Goal: Transaction & Acquisition: Purchase product/service

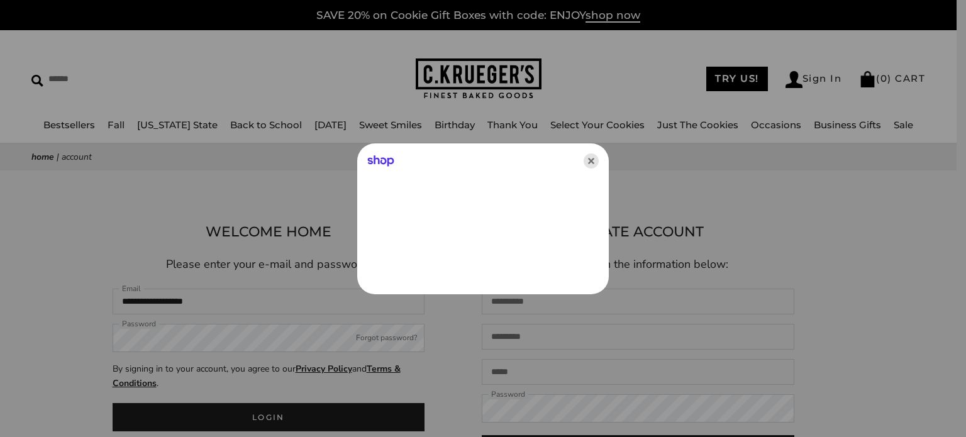
click at [589, 160] on icon "Close" at bounding box center [591, 160] width 15 height 15
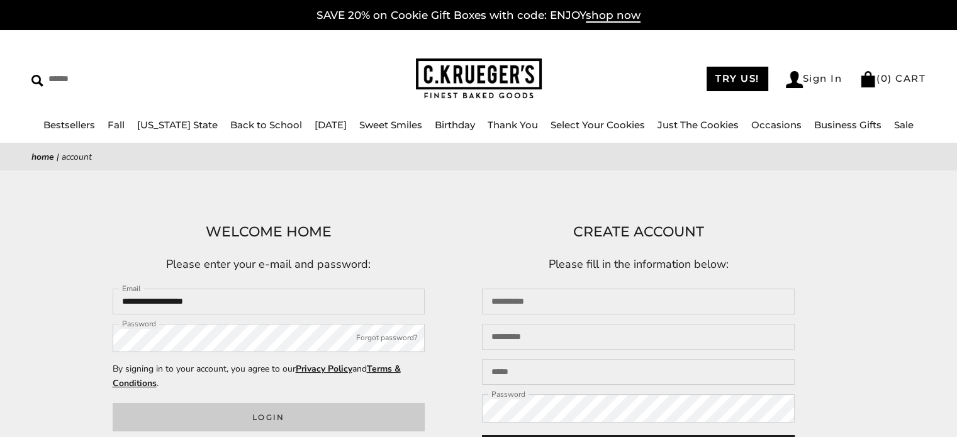
click at [269, 421] on button "Login" at bounding box center [269, 417] width 313 height 28
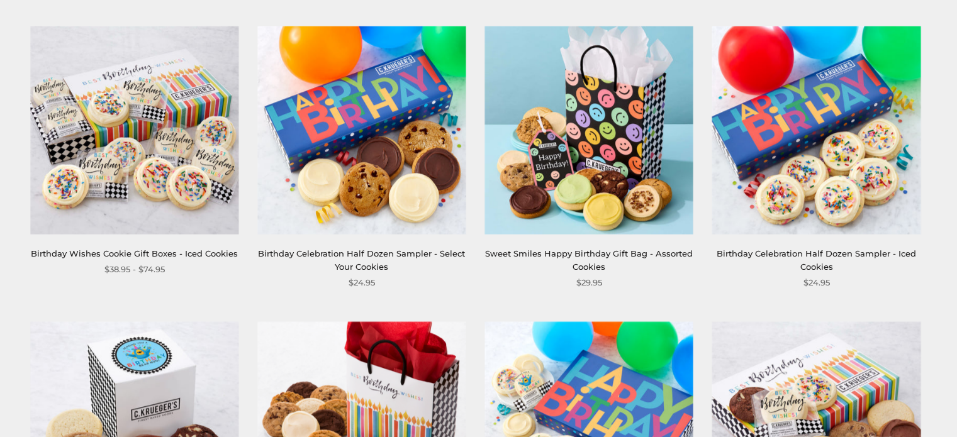
scroll to position [1132, 0]
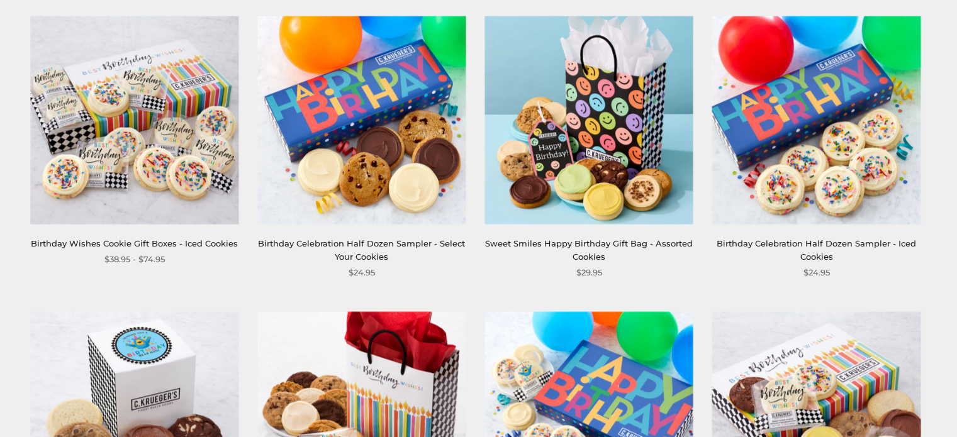
click at [375, 206] on img at bounding box center [361, 120] width 208 height 208
click at [365, 179] on img at bounding box center [361, 120] width 208 height 208
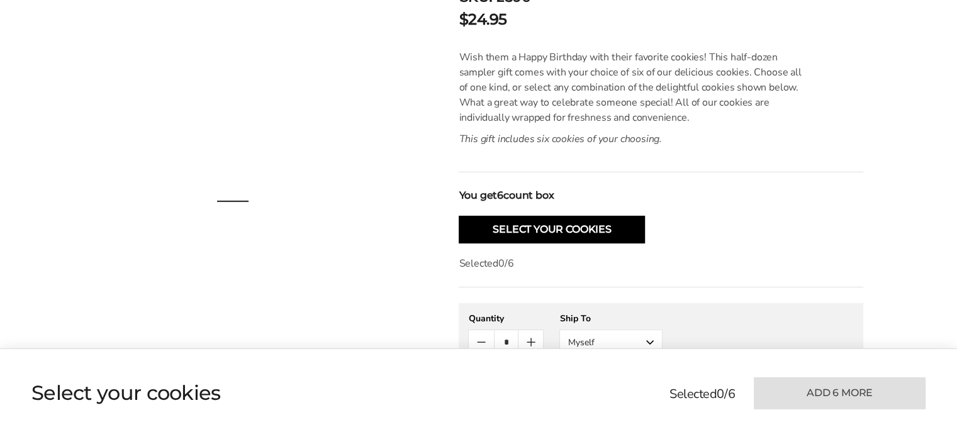
scroll to position [377, 0]
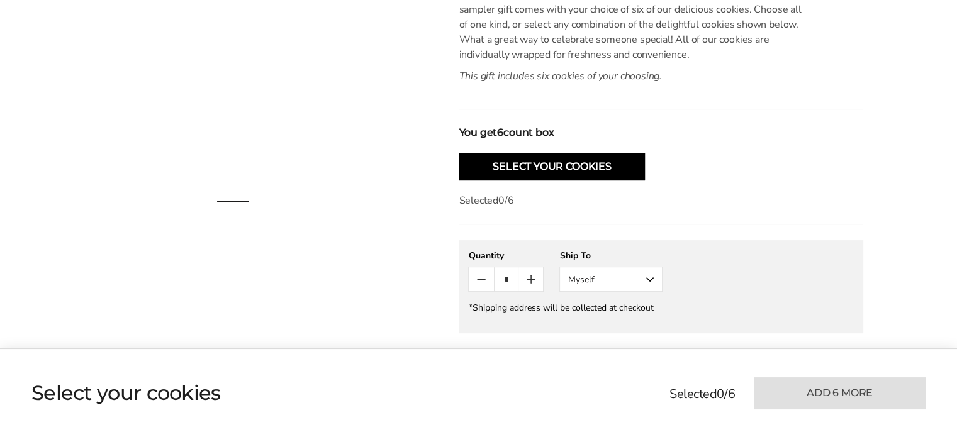
click at [652, 272] on button "Myself" at bounding box center [610, 279] width 103 height 25
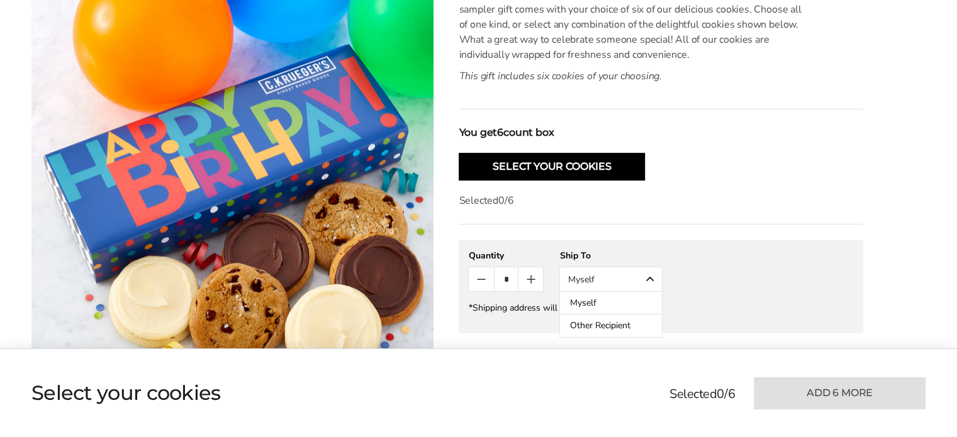
click at [629, 323] on button "Other Recipient" at bounding box center [611, 325] width 102 height 23
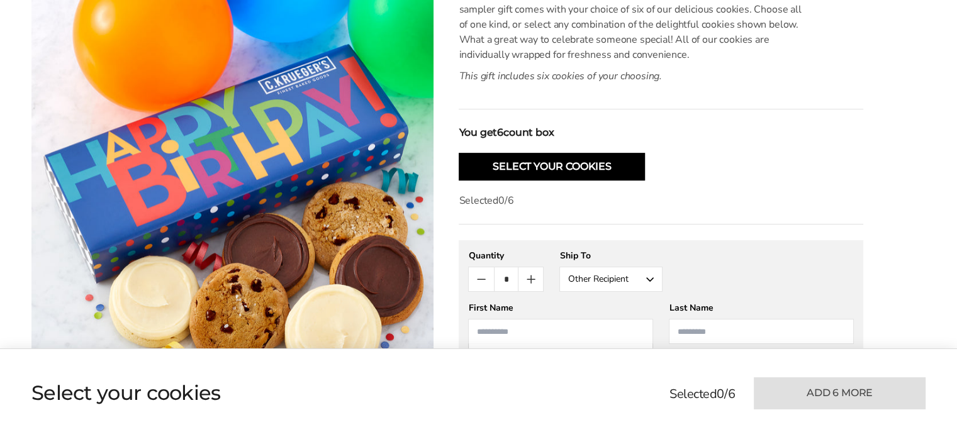
click at [498, 331] on input "First Name" at bounding box center [560, 331] width 185 height 25
type input "******"
click at [699, 330] on input "Last Name" at bounding box center [761, 331] width 185 height 25
type input "*******"
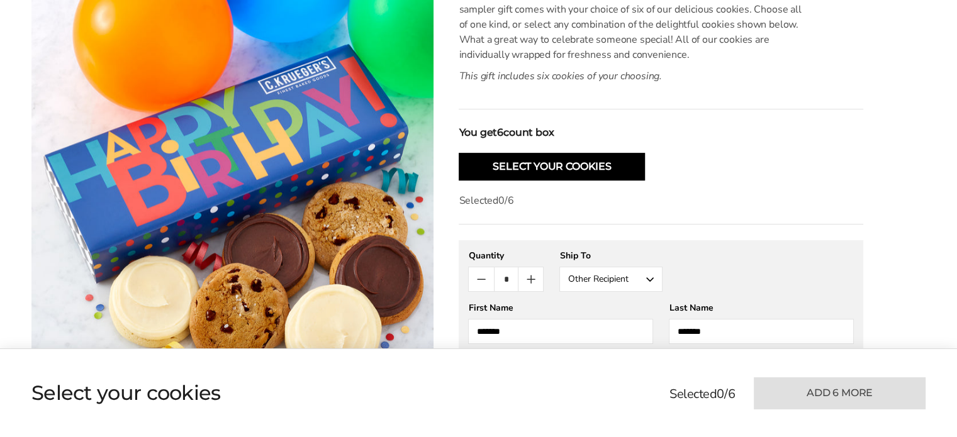
click at [550, 328] on input "******" at bounding box center [560, 331] width 185 height 25
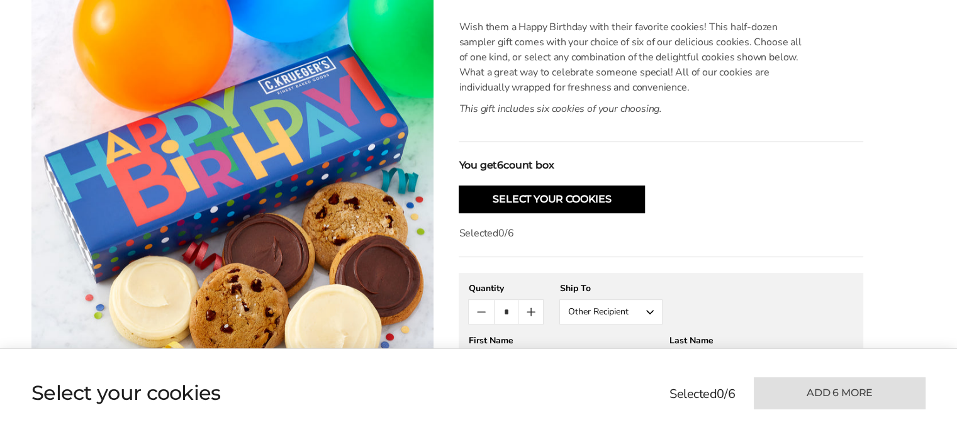
scroll to position [314, 0]
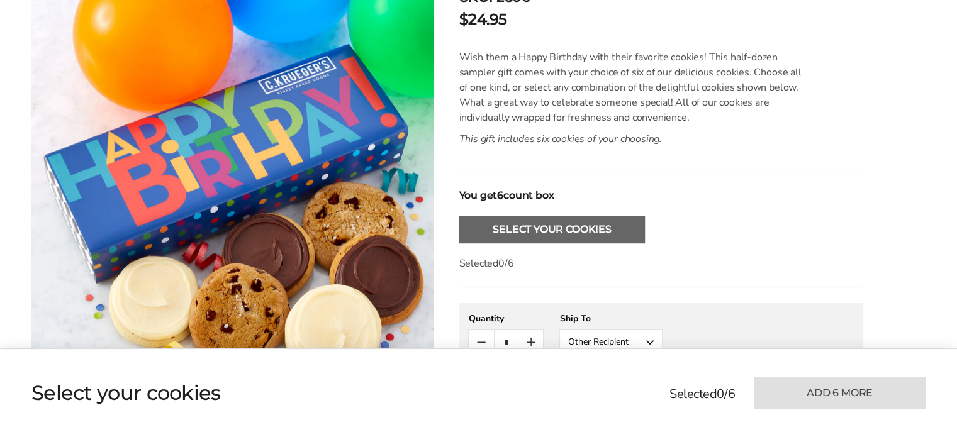
type input "*********"
click at [547, 227] on button "Select Your Cookies" at bounding box center [552, 230] width 186 height 28
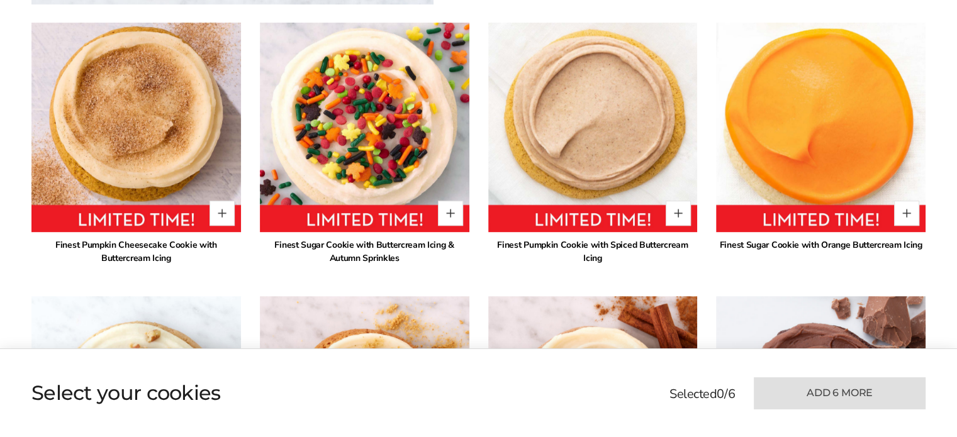
scroll to position [840, 0]
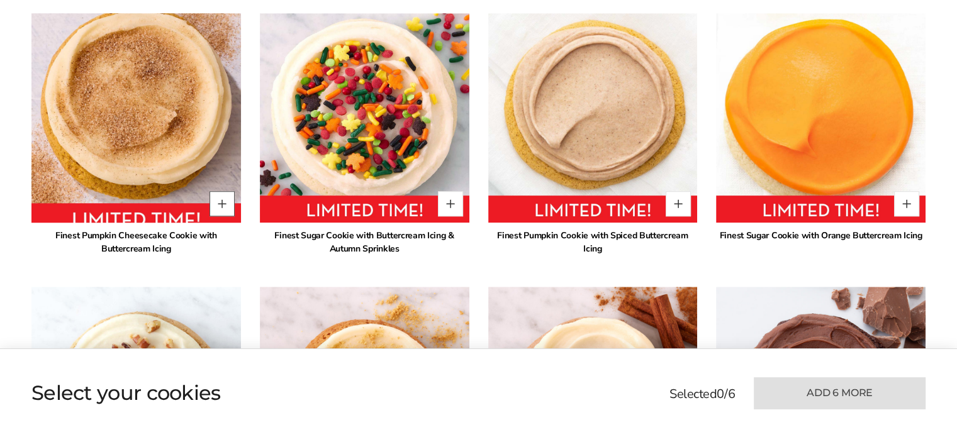
click at [221, 201] on button "Quantity button plus" at bounding box center [221, 203] width 25 height 25
type input "*"
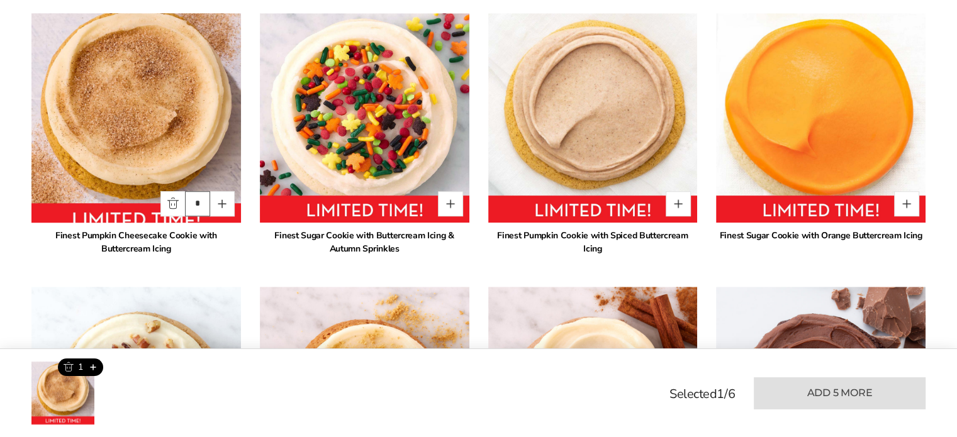
click at [196, 203] on input "*" at bounding box center [197, 203] width 25 height 25
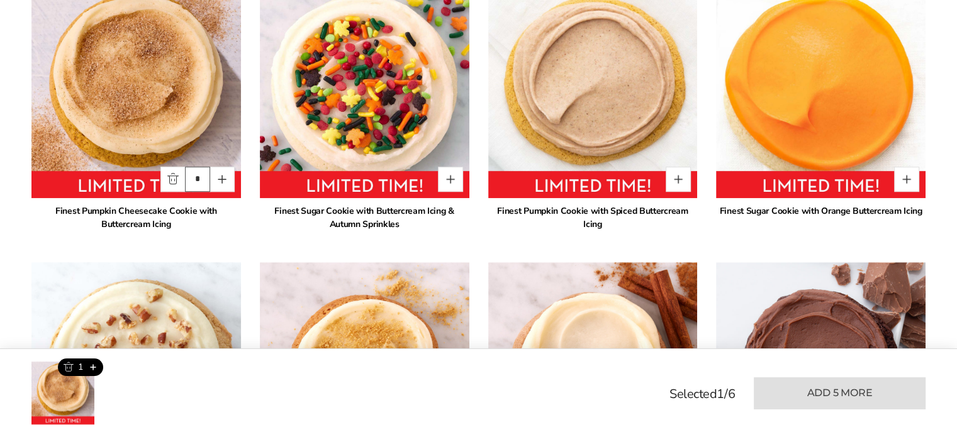
scroll to position [903, 0]
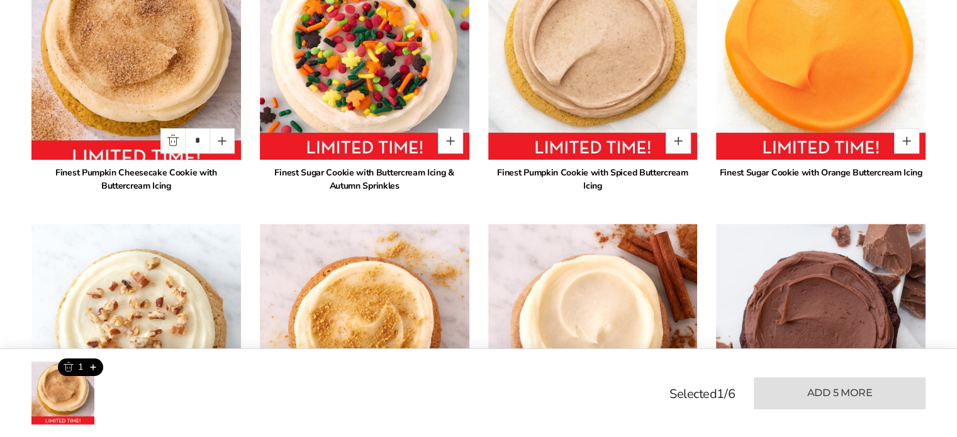
click at [123, 152] on img at bounding box center [136, 55] width 230 height 230
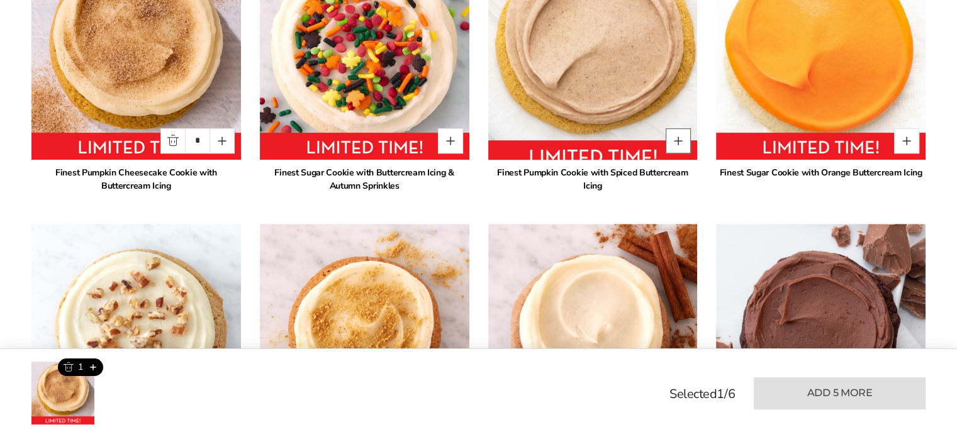
click at [677, 139] on button "Quantity button plus" at bounding box center [677, 140] width 25 height 25
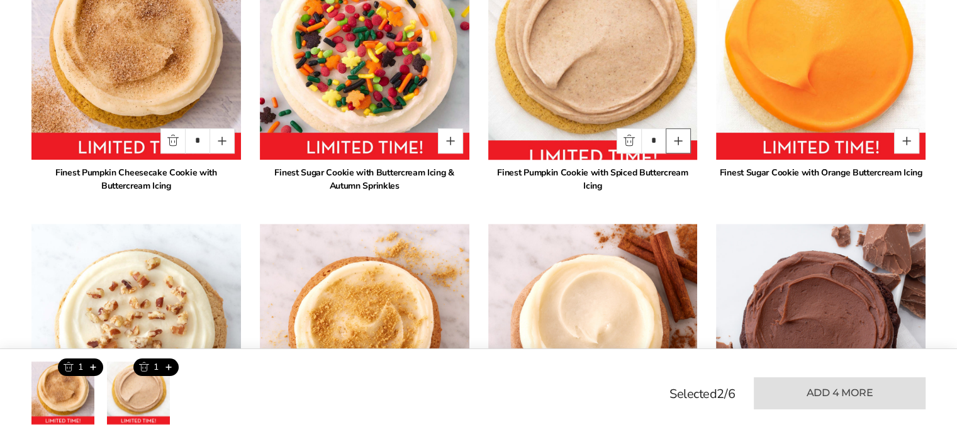
click at [677, 138] on button "Quantity button plus" at bounding box center [677, 140] width 25 height 25
click at [676, 138] on button "Quantity button plus" at bounding box center [677, 140] width 25 height 25
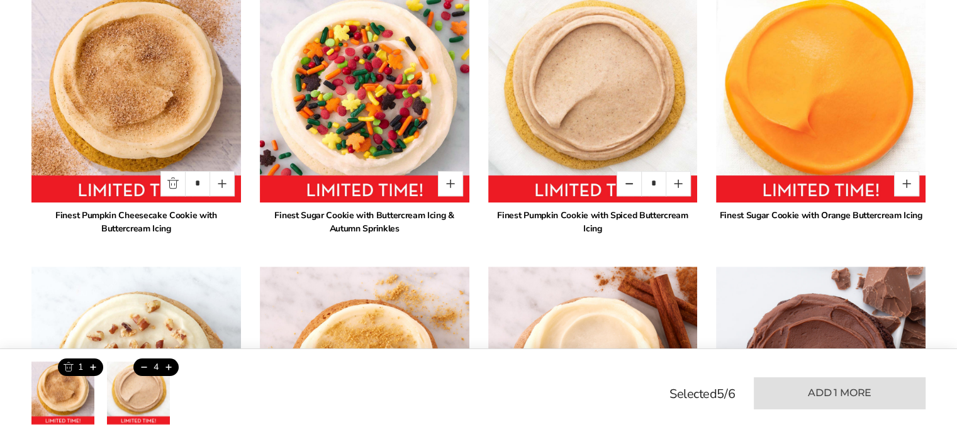
scroll to position [840, 0]
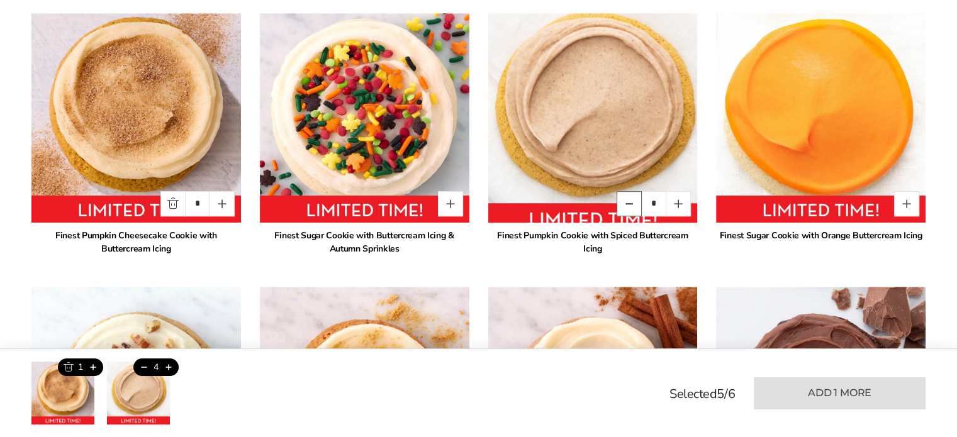
click at [626, 203] on button "Quantity button minus" at bounding box center [628, 203] width 25 height 25
type input "*"
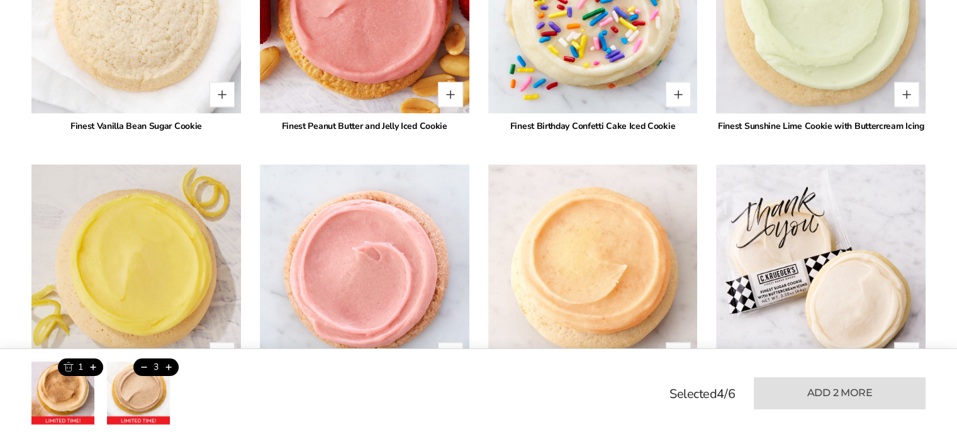
scroll to position [2161, 0]
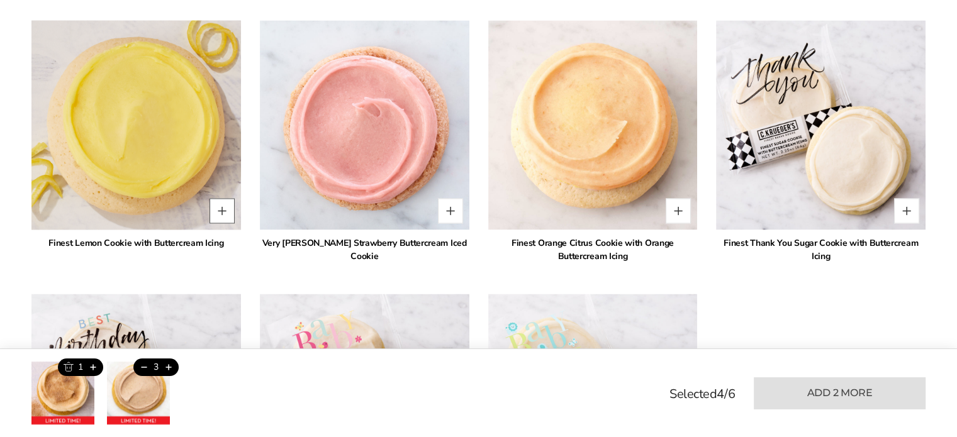
click at [224, 211] on button "Quantity button plus" at bounding box center [221, 210] width 25 height 25
type input "*"
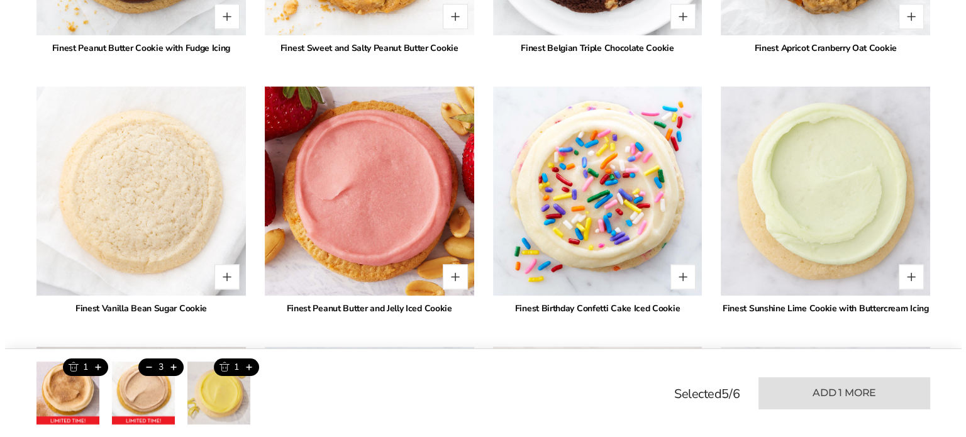
scroll to position [1783, 0]
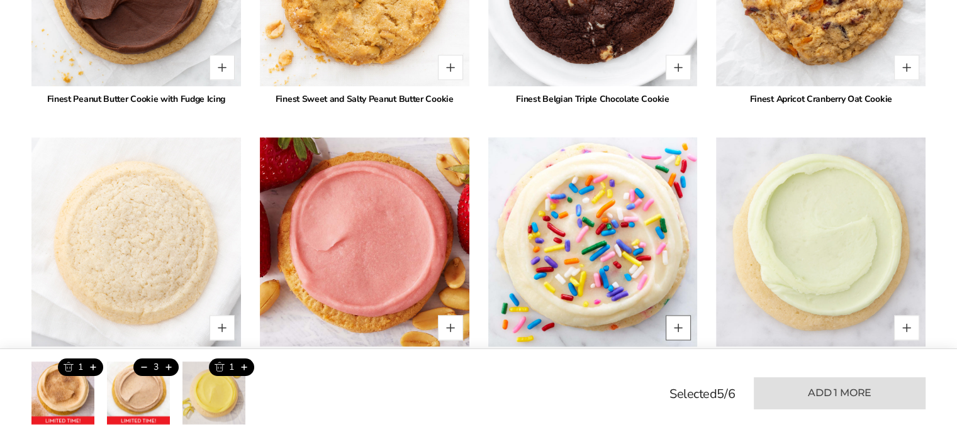
click at [677, 325] on button "Quantity button plus" at bounding box center [677, 327] width 25 height 25
type input "*"
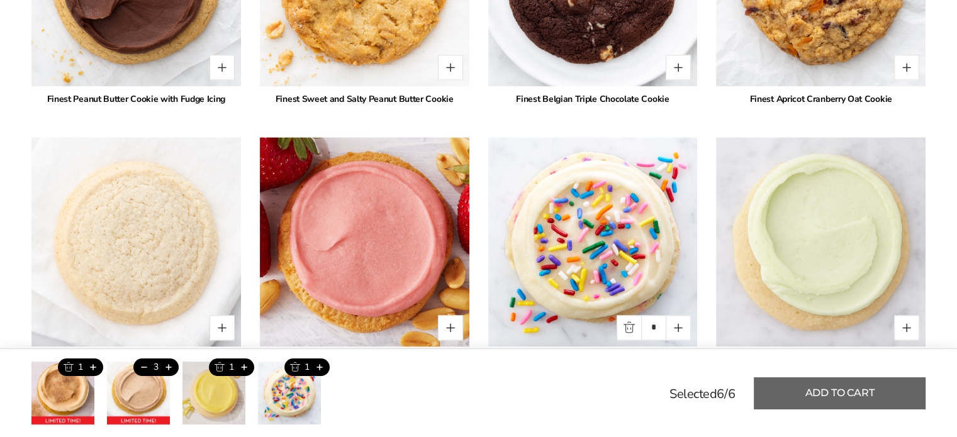
drag, startPoint x: 832, startPoint y: 399, endPoint x: 826, endPoint y: 390, distance: 10.1
click at [831, 398] on button "Add to cart" at bounding box center [840, 393] width 172 height 32
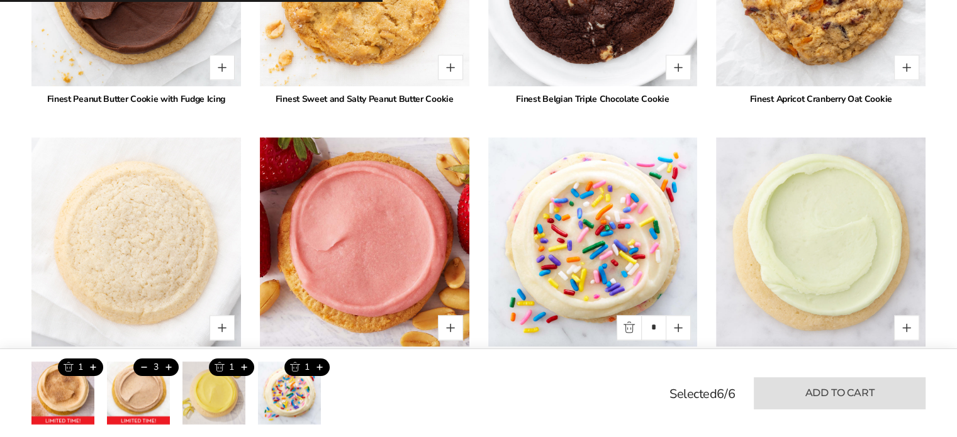
type input "*"
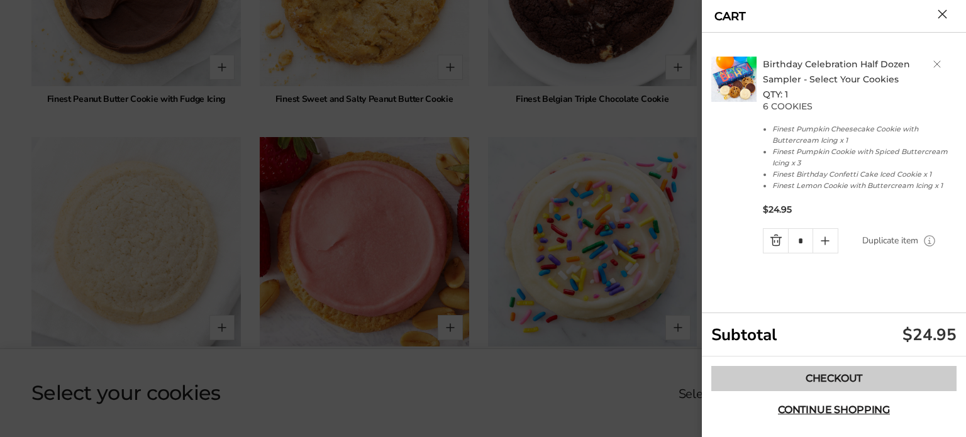
click at [832, 376] on link "Checkout" at bounding box center [833, 378] width 245 height 25
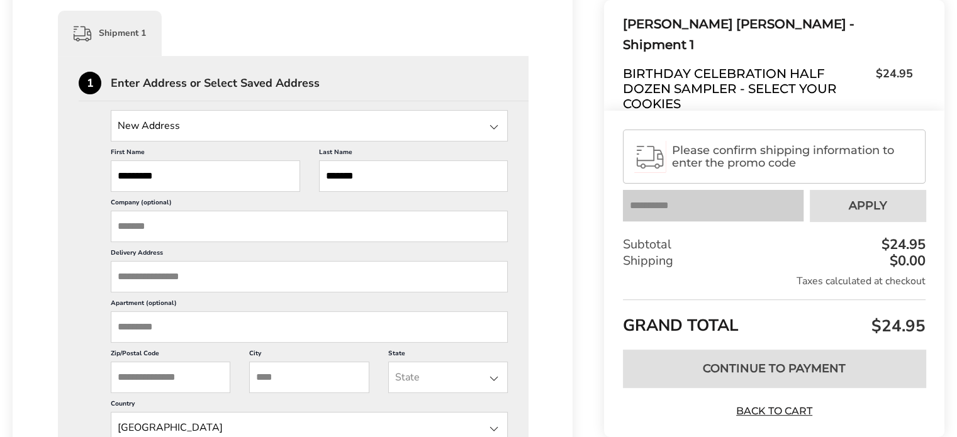
scroll to position [314, 0]
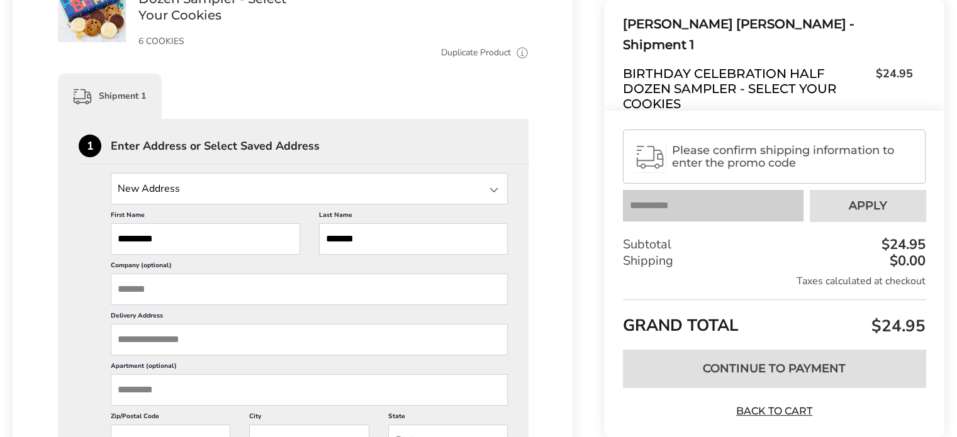
click at [493, 191] on div at bounding box center [493, 189] width 15 height 15
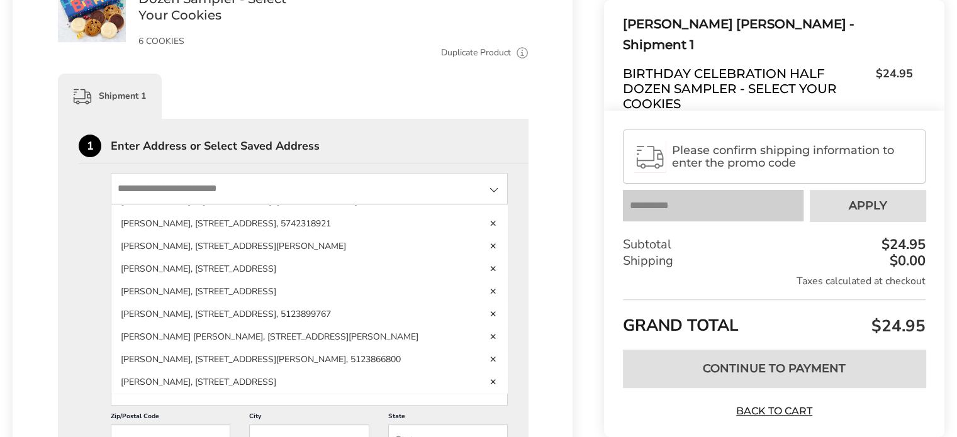
scroll to position [440, 0]
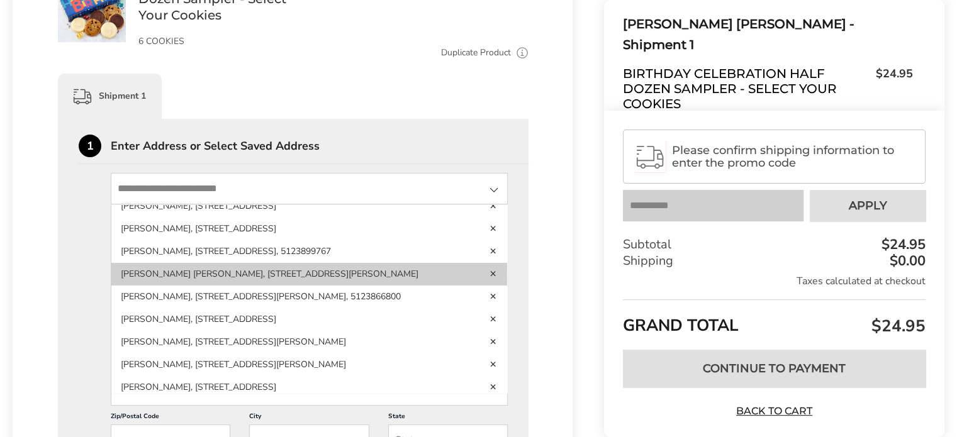
click at [480, 286] on li "[PERSON_NAME] [PERSON_NAME], [STREET_ADDRESS][PERSON_NAME]" at bounding box center [309, 274] width 396 height 23
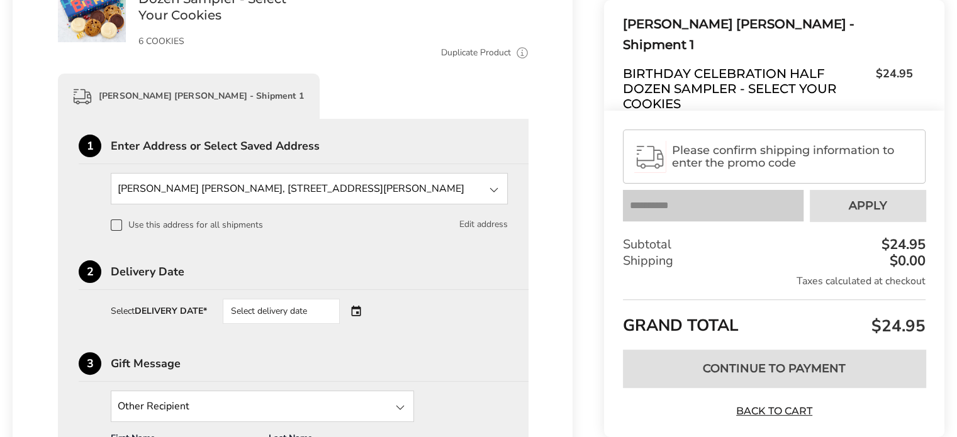
click at [491, 223] on button "Edit address" at bounding box center [483, 225] width 48 height 14
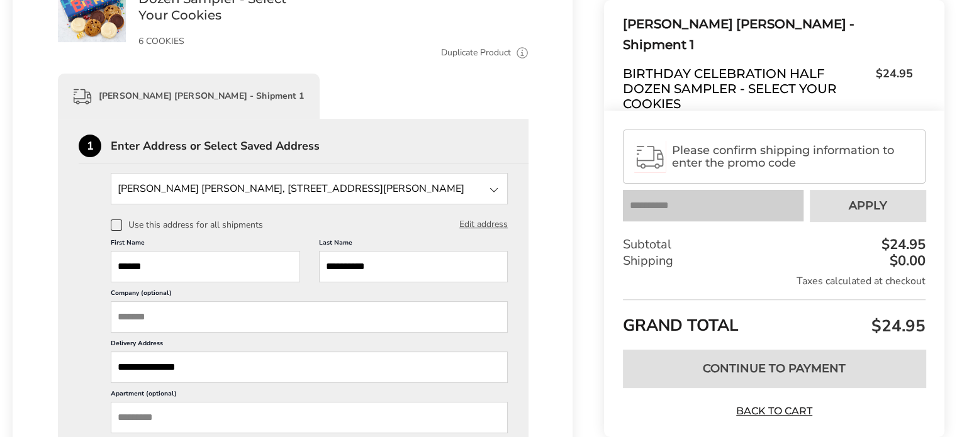
click at [496, 188] on div at bounding box center [493, 189] width 15 height 15
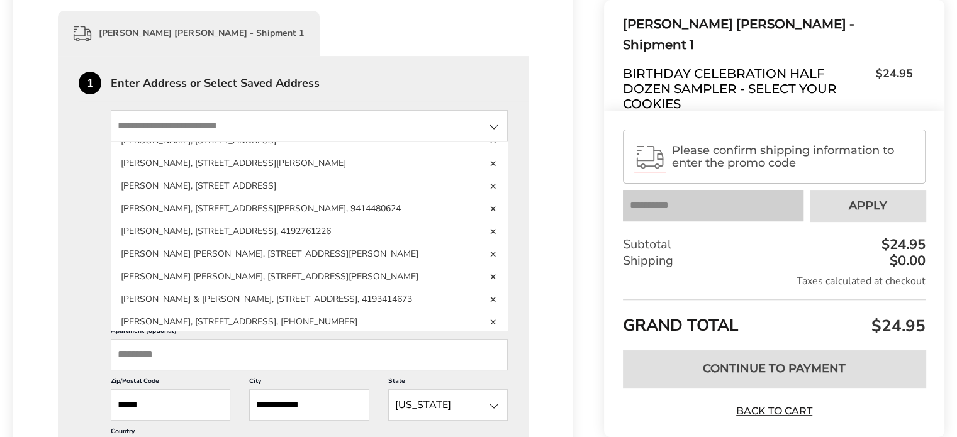
scroll to position [755, 0]
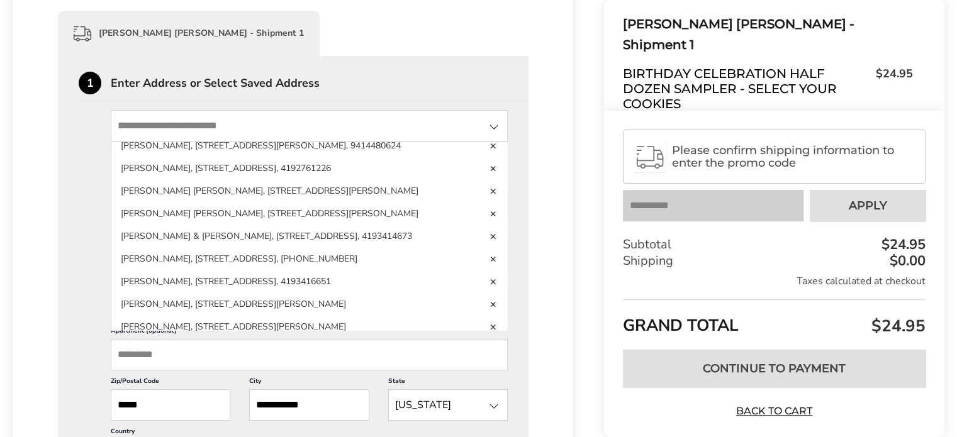
click at [263, 203] on li "BAILY JO BECHLER, 3855 PAYNE RD, MYAKKA CITY, FL, 34251, United States" at bounding box center [309, 191] width 396 height 23
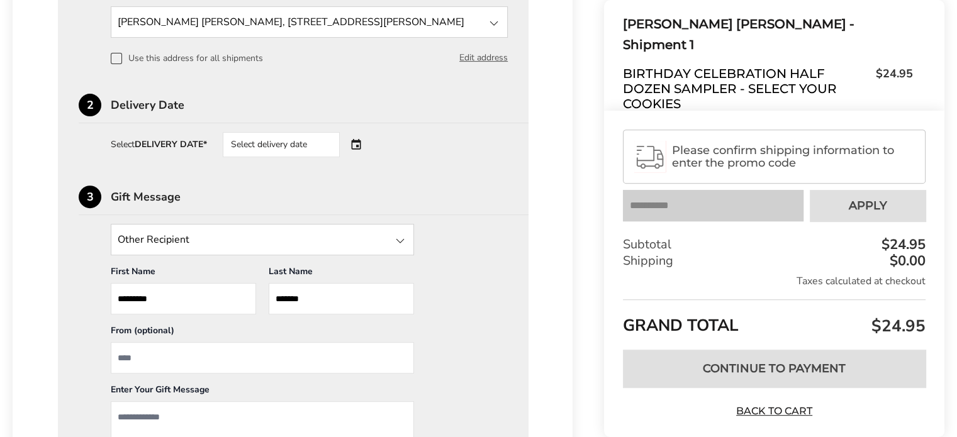
scroll to position [503, 0]
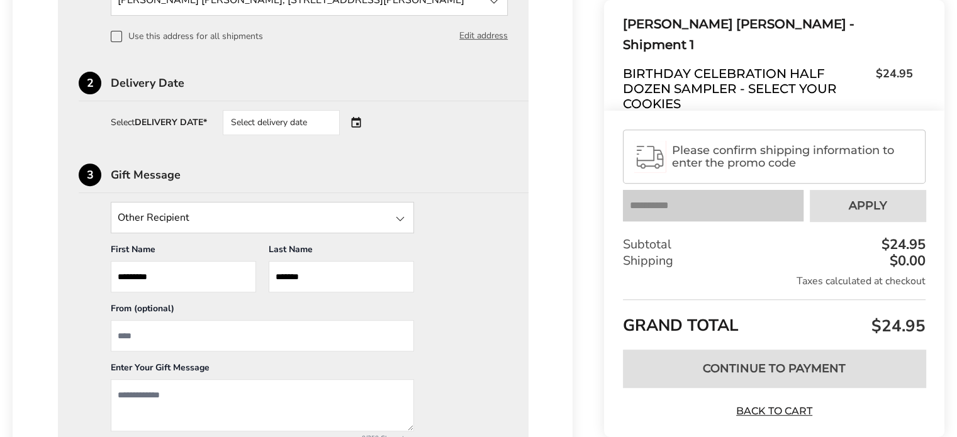
click at [116, 329] on input "From" at bounding box center [262, 335] width 303 height 31
type input "*****"
click at [125, 397] on textarea "Add a message" at bounding box center [262, 405] width 303 height 52
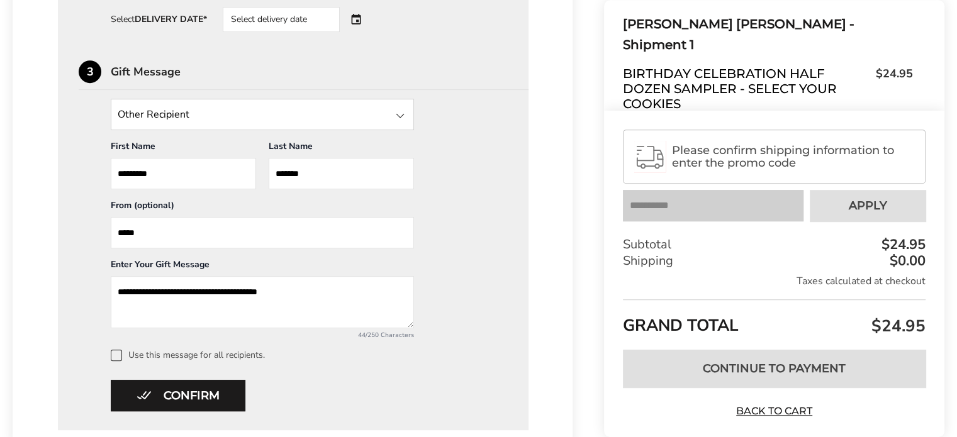
scroll to position [629, 0]
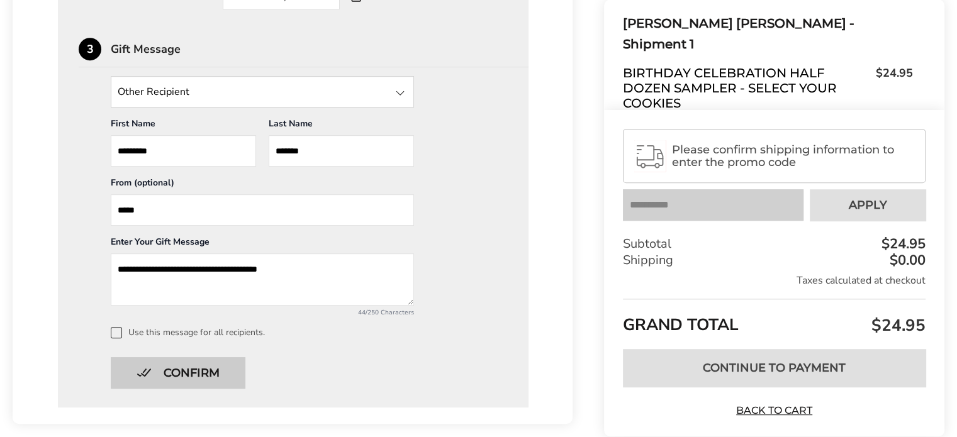
type textarea "**********"
click at [181, 377] on button "Confirm" at bounding box center [178, 372] width 135 height 31
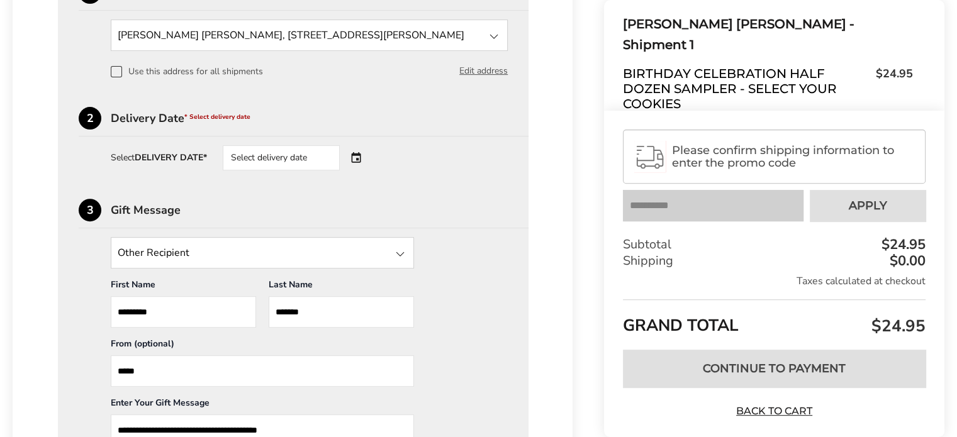
scroll to position [440, 0]
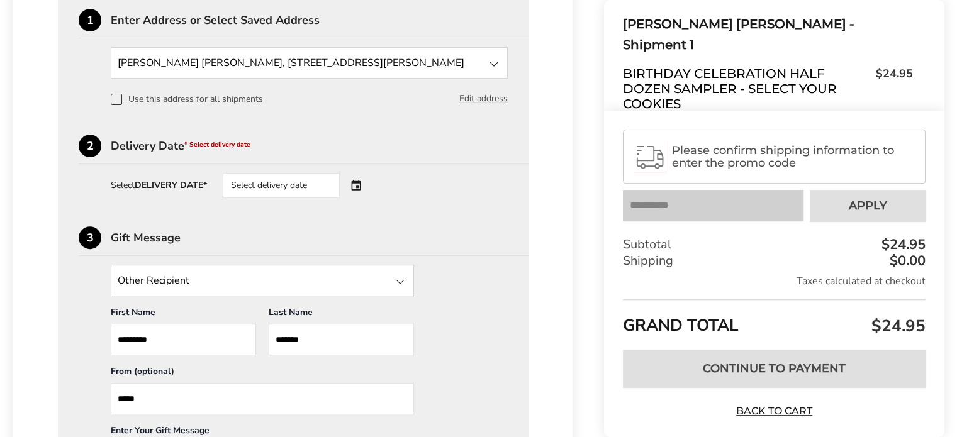
click at [358, 186] on div "Select delivery date" at bounding box center [299, 185] width 152 height 25
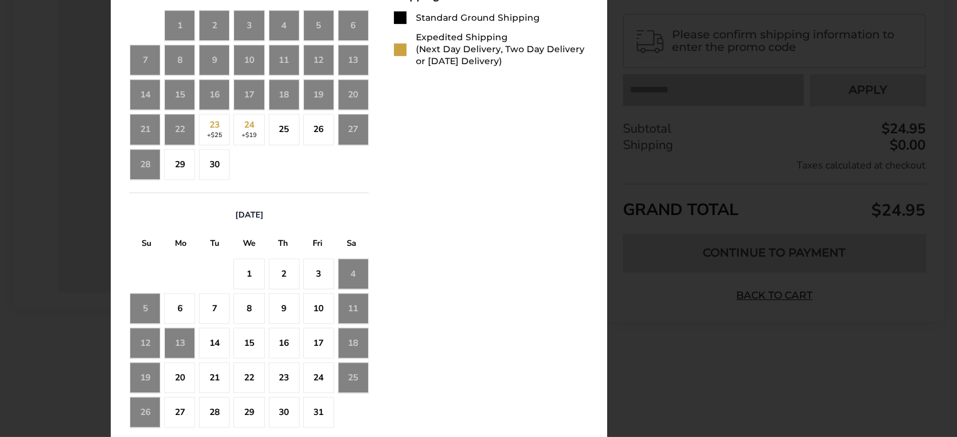
scroll to position [755, 0]
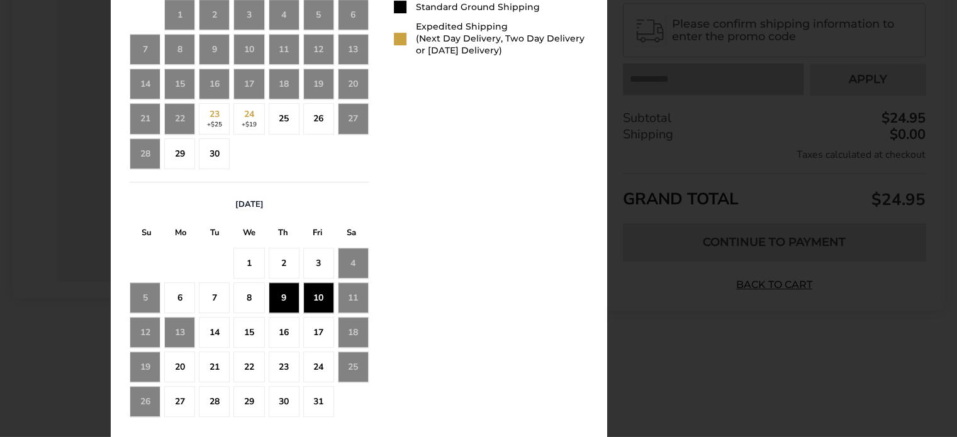
click at [311, 292] on div "10" at bounding box center [318, 297] width 31 height 31
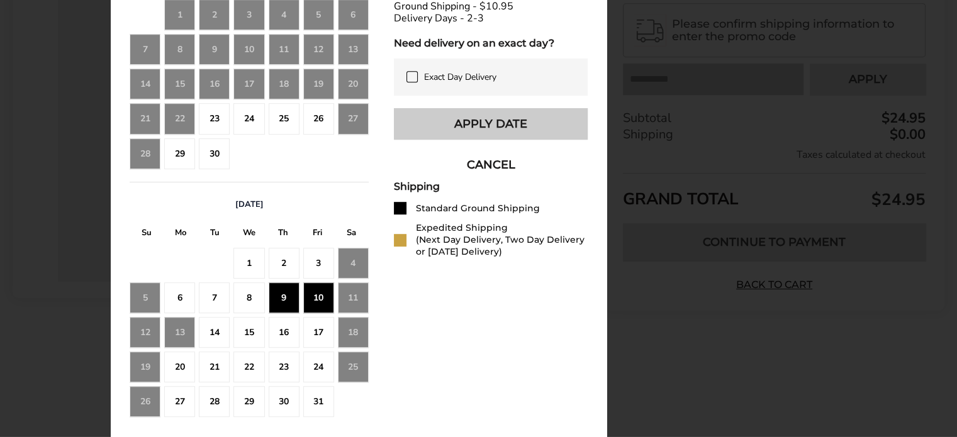
click at [477, 133] on button "Apply Date" at bounding box center [491, 123] width 194 height 31
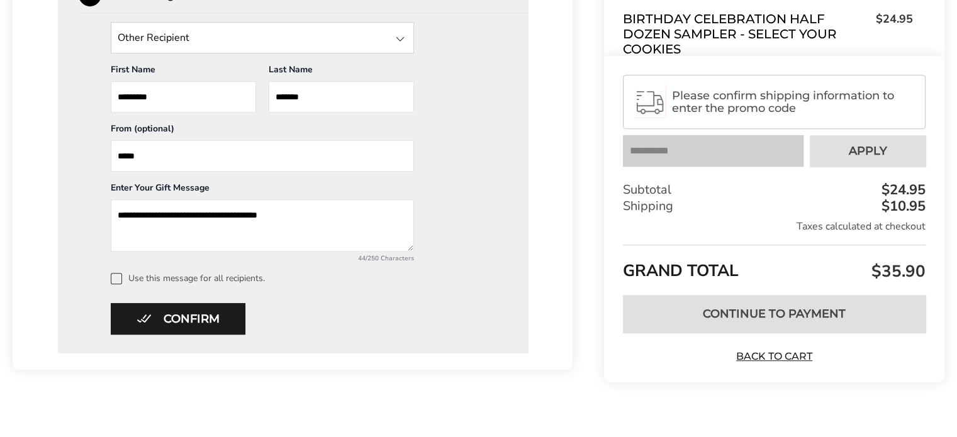
scroll to position [696, 0]
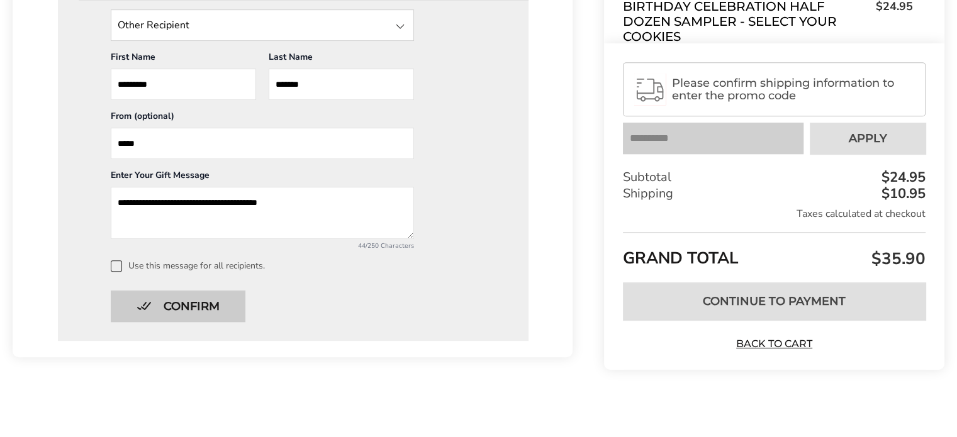
click at [204, 301] on button "Confirm" at bounding box center [178, 306] width 135 height 31
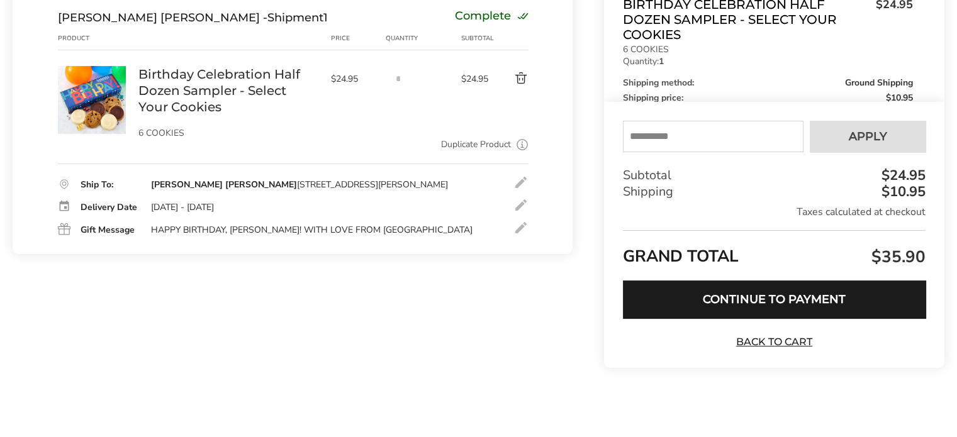
click at [650, 139] on input "text" at bounding box center [713, 136] width 181 height 31
paste input "*****"
type input "*****"
click at [875, 135] on span "Apply" at bounding box center [868, 136] width 38 height 11
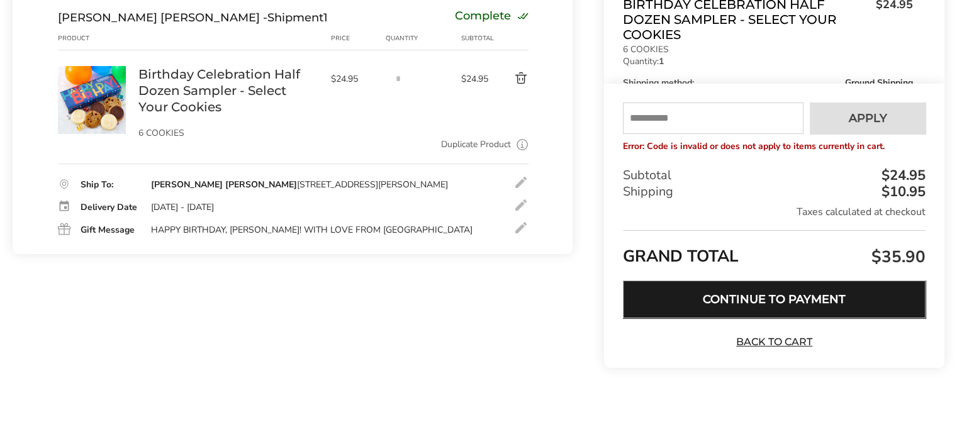
click at [814, 299] on button "Continue to Payment" at bounding box center [774, 300] width 303 height 38
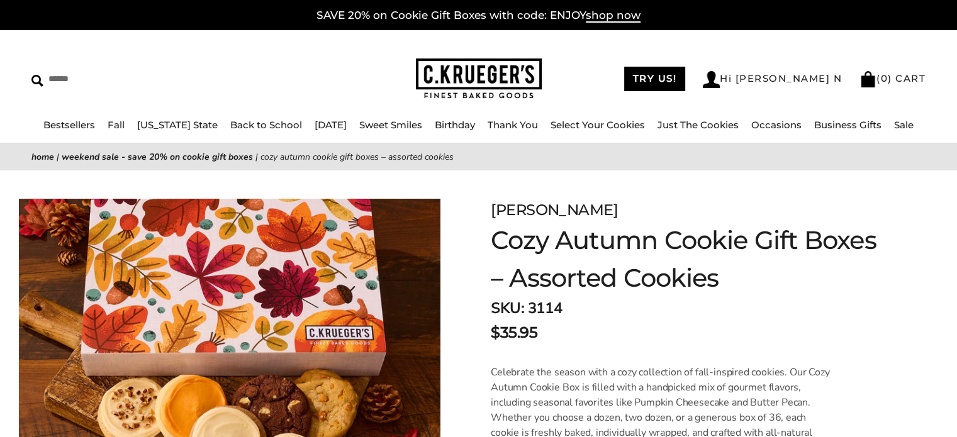
click at [176, 147] on div "Home | Weekend Sale - SAVE 20% on Cookie Gift Boxes | Cozy Autumn Cookie Gift B…" at bounding box center [478, 156] width 957 height 27
click at [211, 160] on link "Weekend Sale - SAVE 20% on Cookie Gift Boxes" at bounding box center [157, 157] width 191 height 12
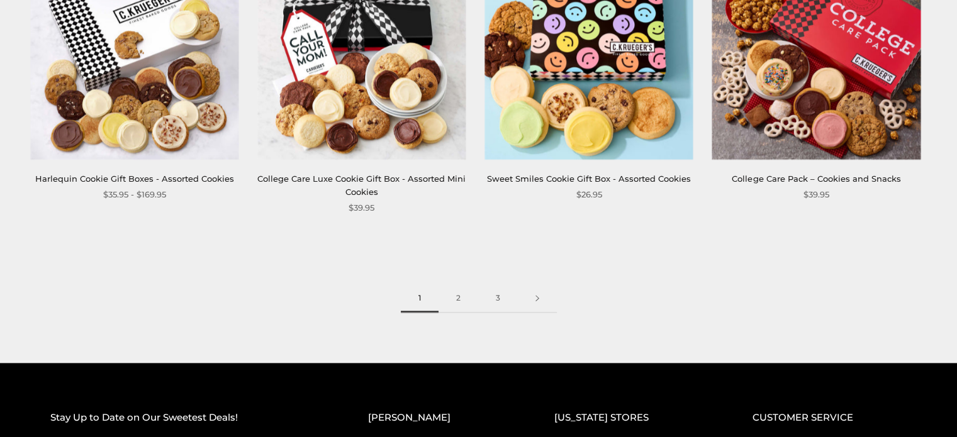
scroll to position [1761, 0]
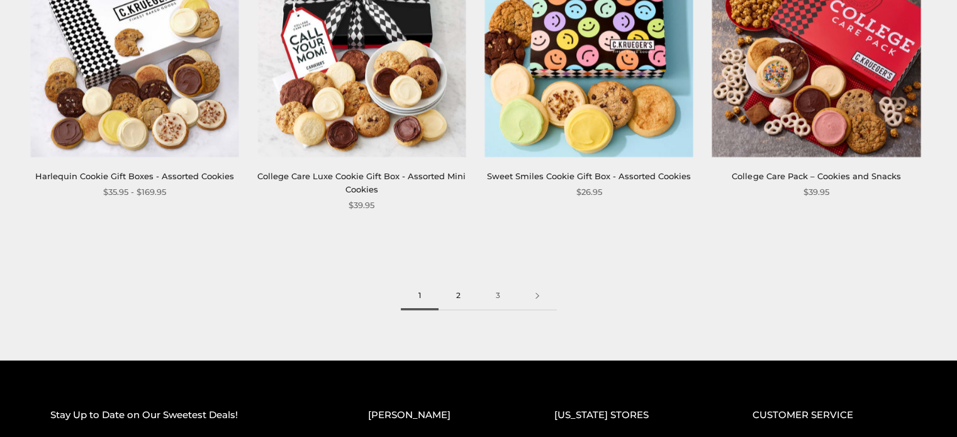
click at [455, 296] on link "2" at bounding box center [458, 296] width 40 height 28
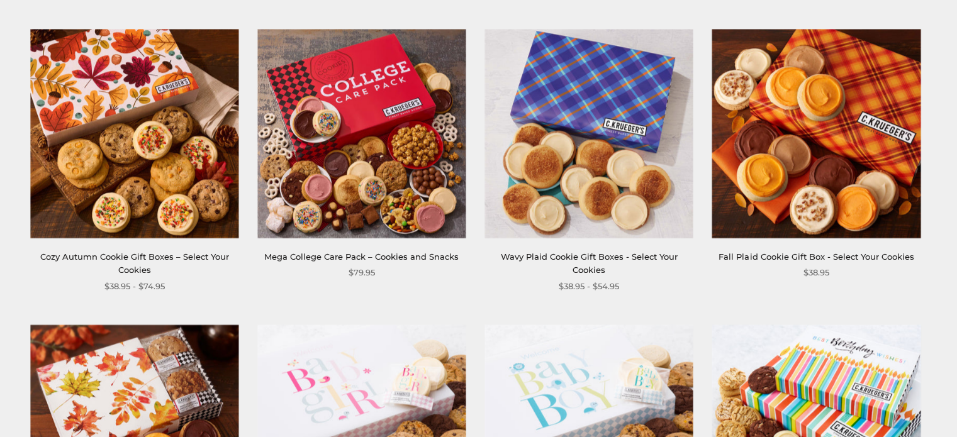
scroll to position [1384, 0]
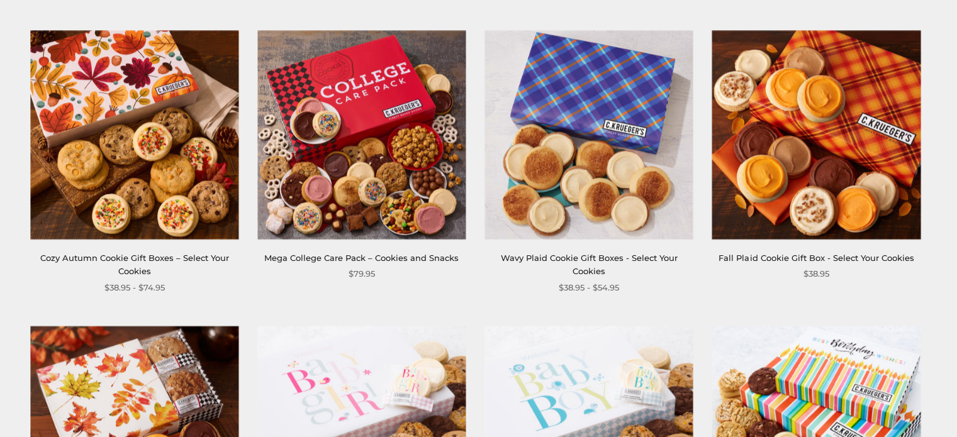
click at [589, 257] on link "Wavy Plaid Cookie Gift Boxes - Select Your Cookies" at bounding box center [589, 264] width 177 height 23
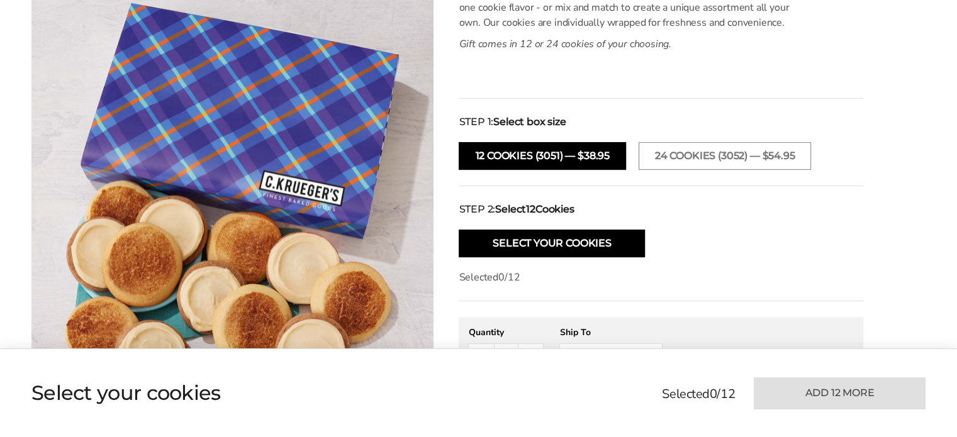
scroll to position [440, 0]
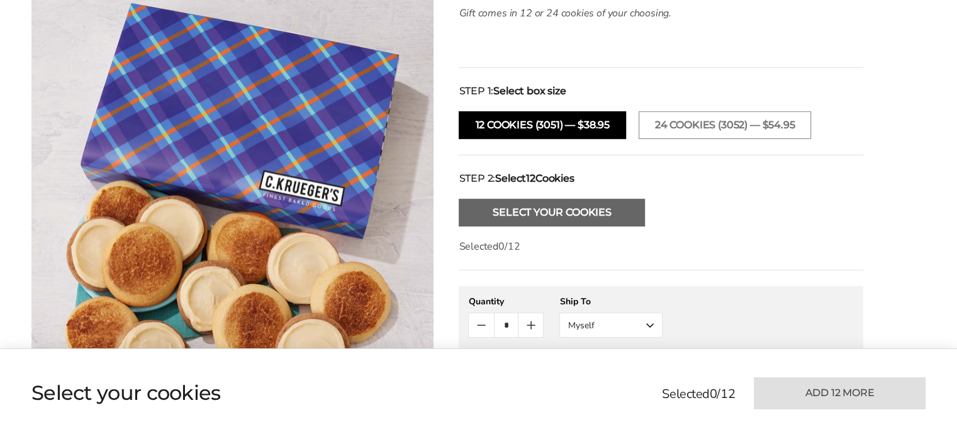
click at [538, 211] on button "Select Your Cookies" at bounding box center [552, 213] width 186 height 28
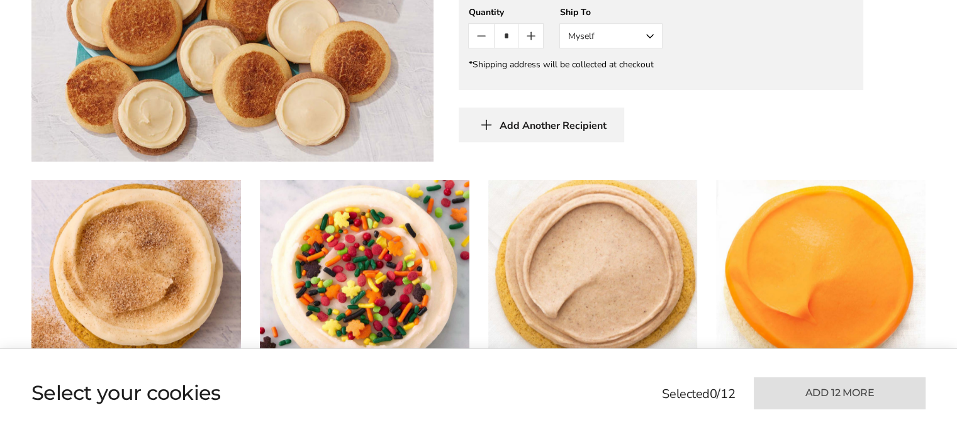
scroll to position [833, 0]
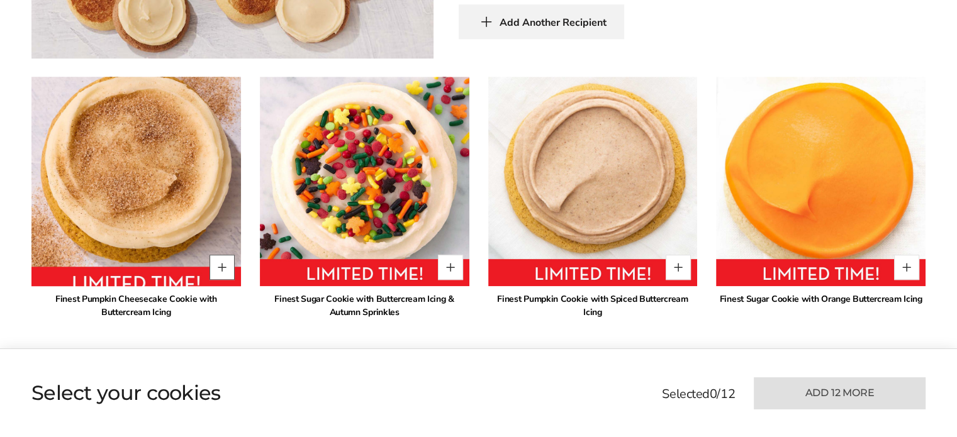
click at [220, 265] on button "Quantity button plus" at bounding box center [221, 267] width 25 height 25
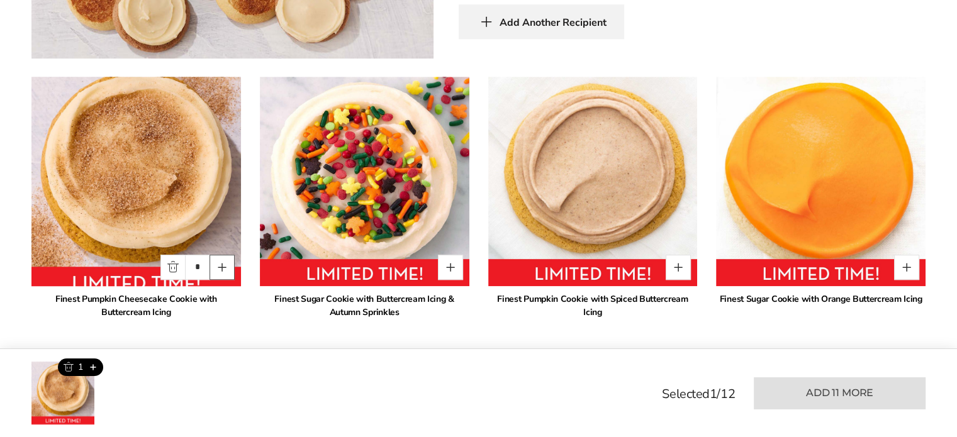
click at [216, 264] on button "Quantity button plus" at bounding box center [221, 267] width 25 height 25
type input "*"
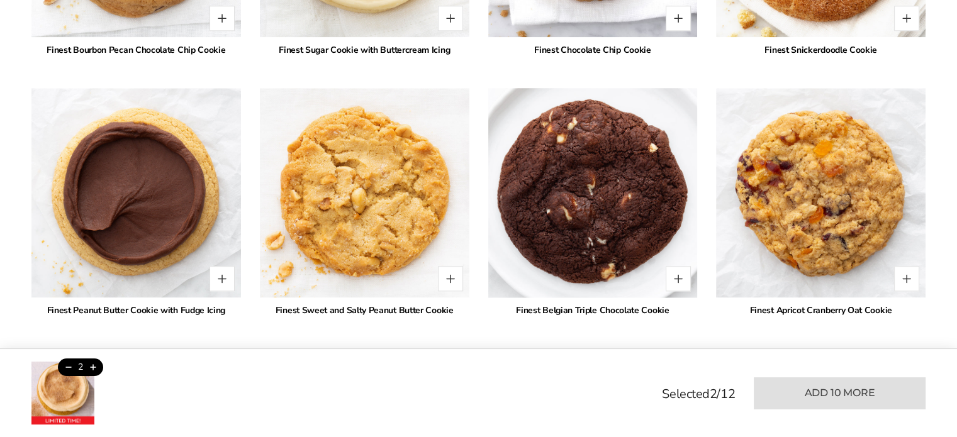
scroll to position [1650, 0]
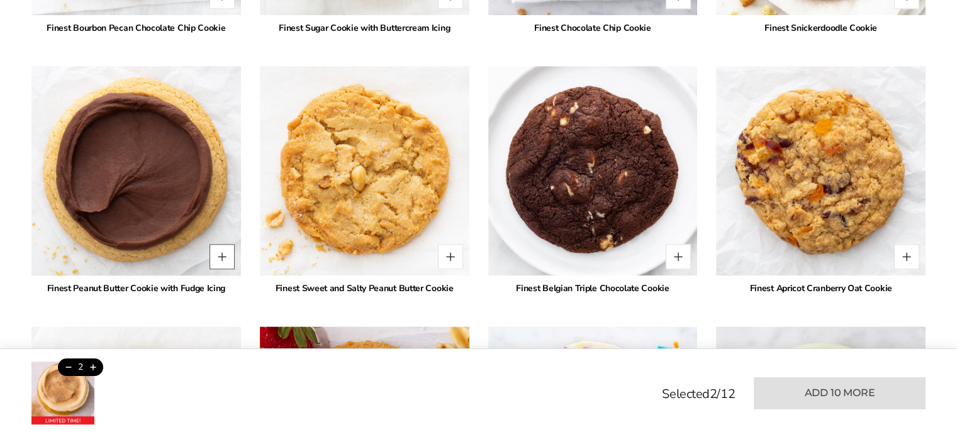
click at [223, 253] on button "Quantity button plus" at bounding box center [221, 256] width 25 height 25
type input "*"
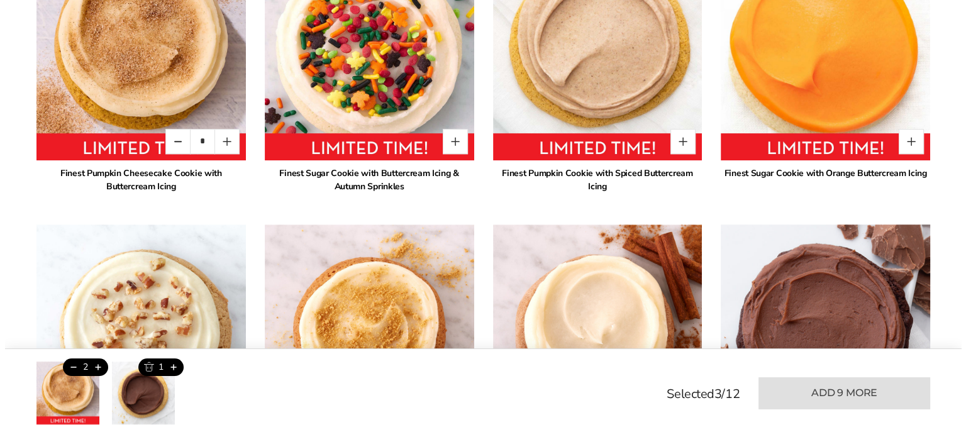
scroll to position [896, 0]
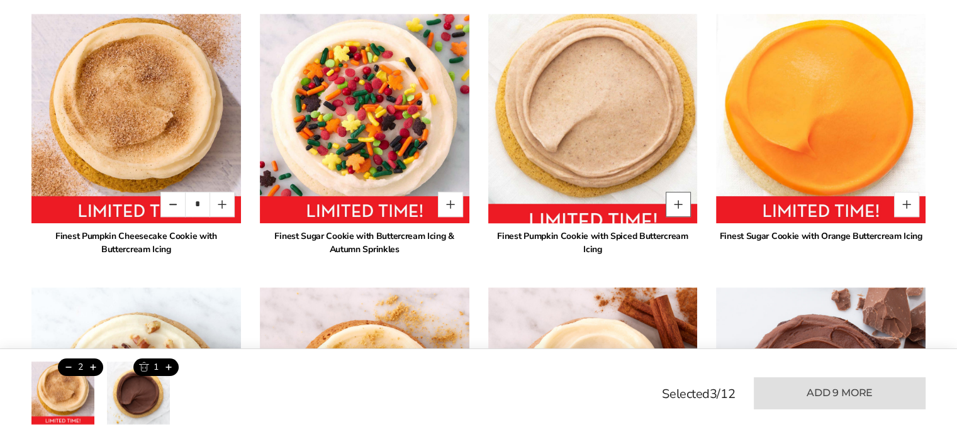
click at [674, 202] on button "Quantity button plus" at bounding box center [677, 204] width 25 height 25
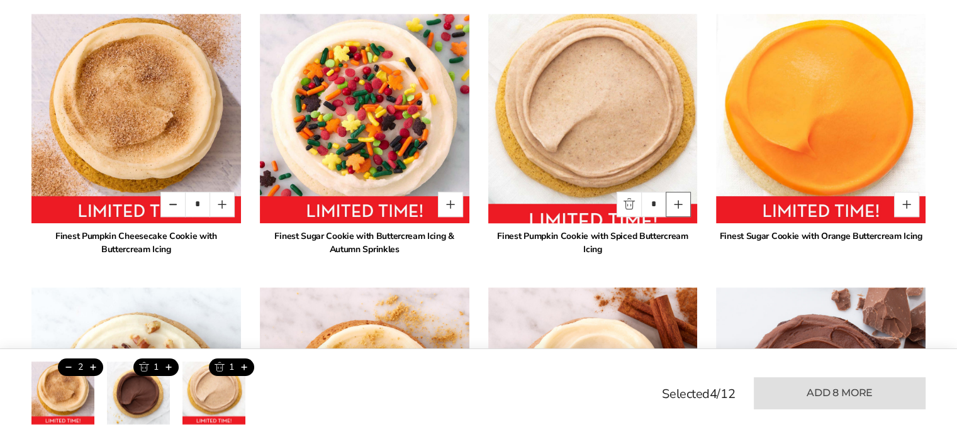
click at [674, 202] on button "Quantity button plus" at bounding box center [677, 204] width 25 height 25
click at [675, 205] on button "Quantity button plus" at bounding box center [677, 204] width 25 height 25
click at [677, 205] on button "Quantity button plus" at bounding box center [677, 204] width 25 height 25
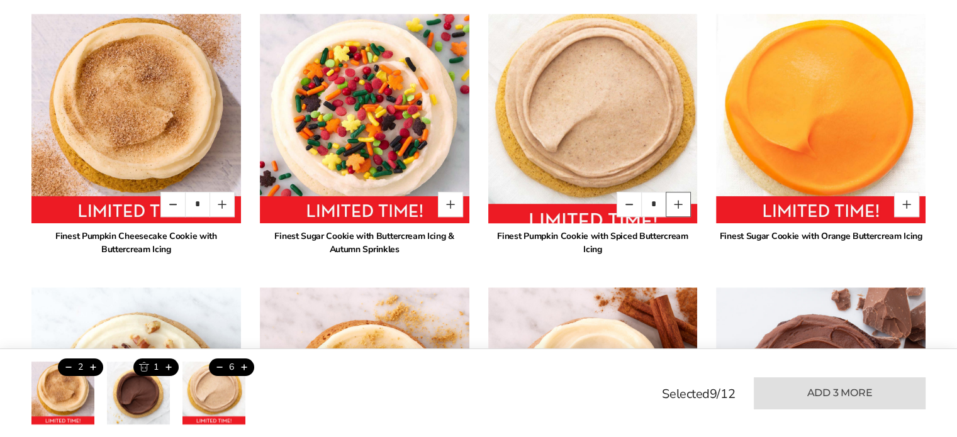
click at [677, 205] on button "Quantity button plus" at bounding box center [677, 204] width 25 height 25
click at [677, 203] on button "Quantity button plus" at bounding box center [677, 204] width 25 height 25
click at [677, 201] on button "Quantity button plus" at bounding box center [677, 204] width 25 height 25
type input "*"
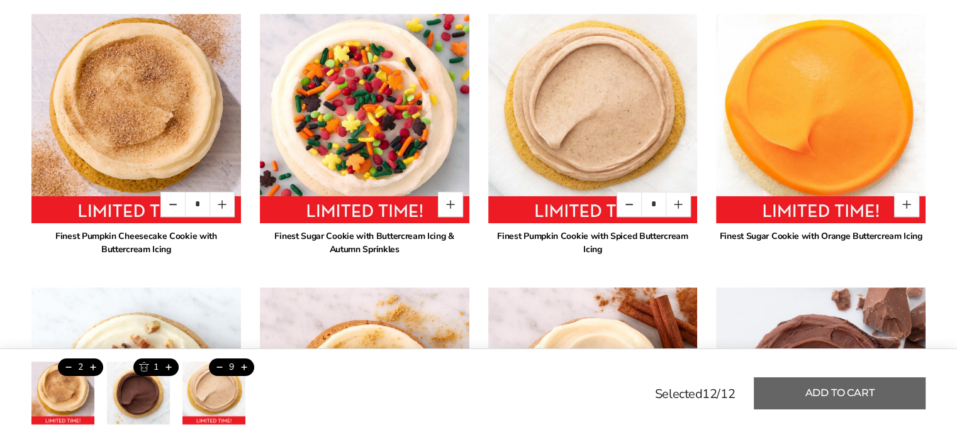
click at [854, 386] on button "Add to cart" at bounding box center [840, 393] width 172 height 32
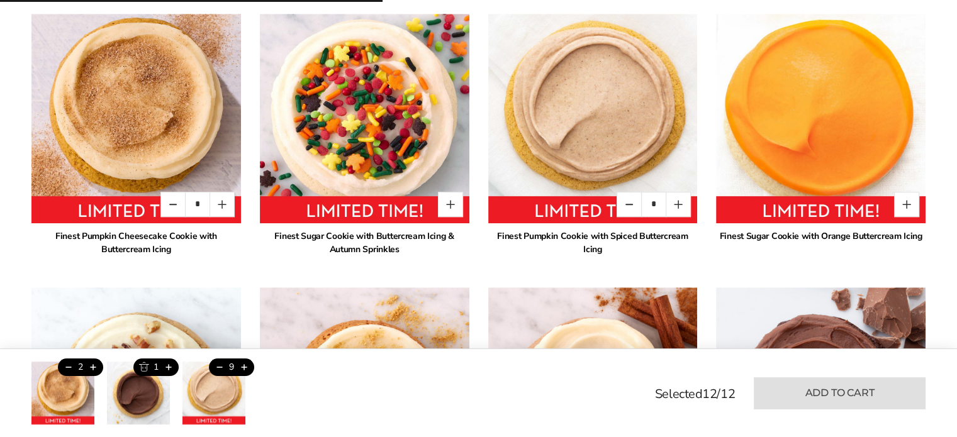
type input "*"
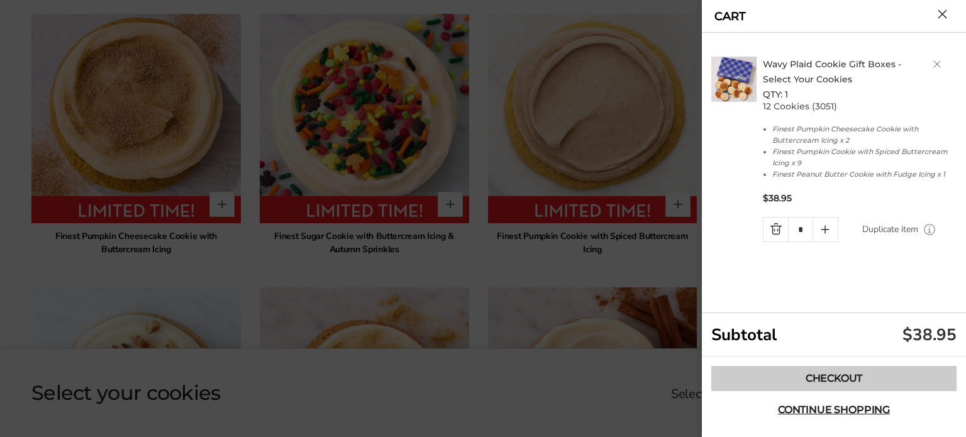
click at [846, 377] on link "Checkout" at bounding box center [833, 378] width 245 height 25
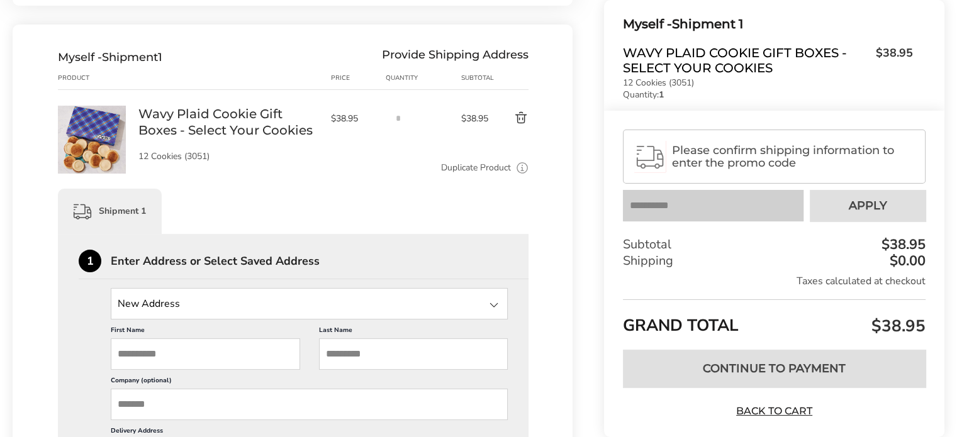
scroll to position [189, 0]
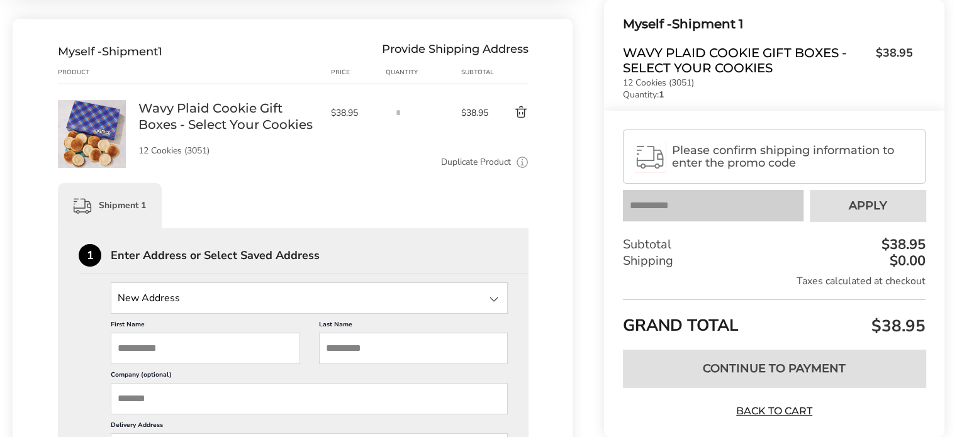
click at [491, 299] on div at bounding box center [493, 299] width 15 height 15
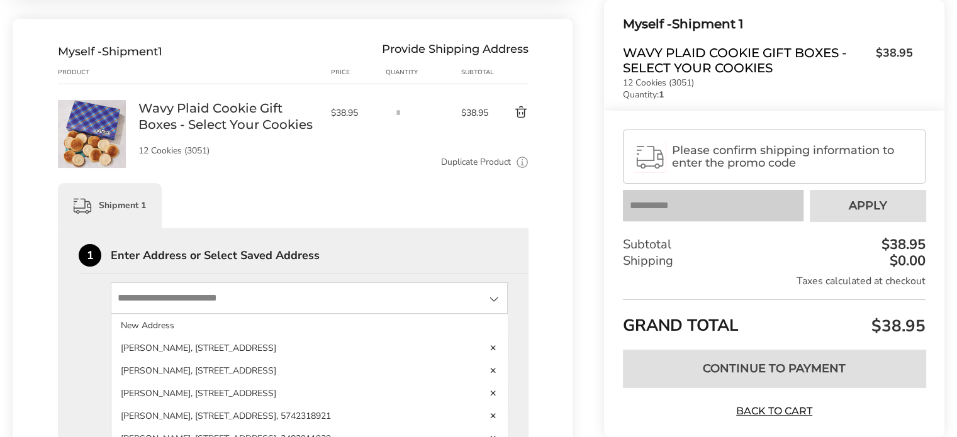
scroll to position [0, 0]
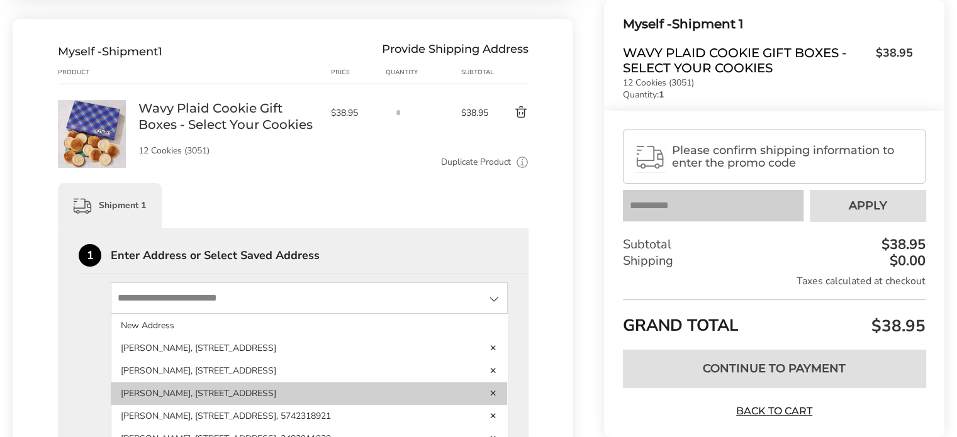
click at [181, 399] on li "[PERSON_NAME], [STREET_ADDRESS]" at bounding box center [309, 393] width 396 height 23
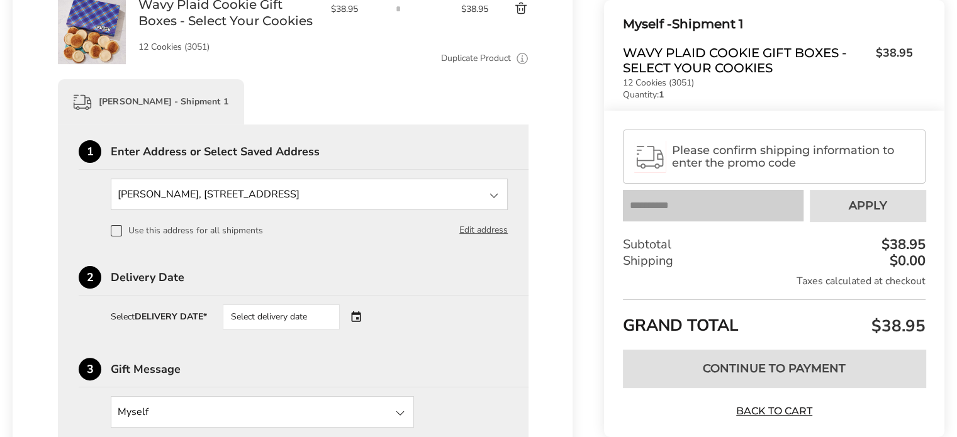
scroll to position [314, 0]
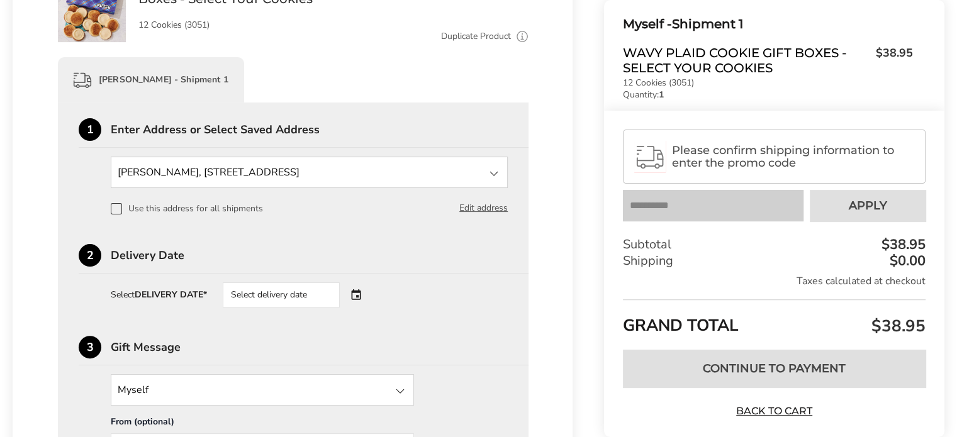
click at [357, 292] on div "Select delivery date" at bounding box center [299, 294] width 152 height 25
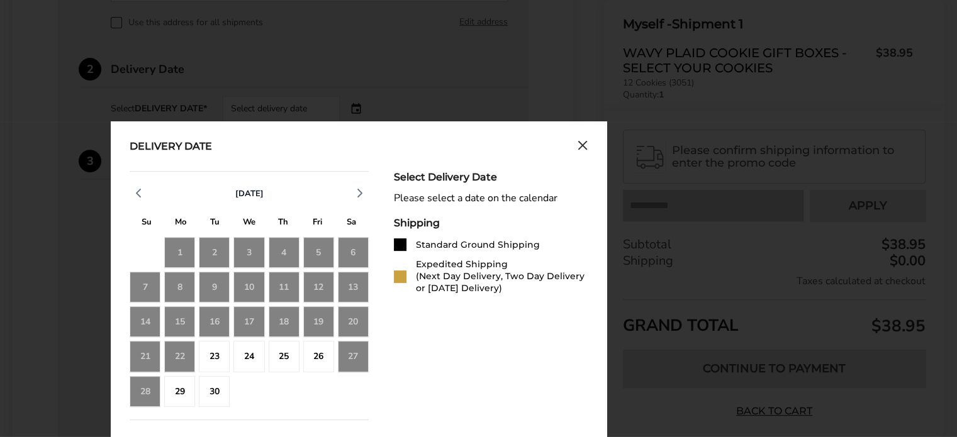
scroll to position [503, 0]
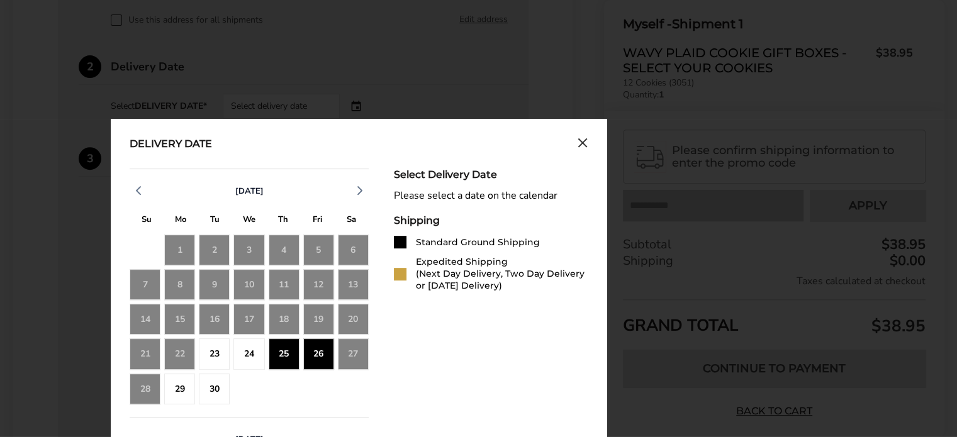
click at [313, 360] on div "26" at bounding box center [318, 353] width 31 height 31
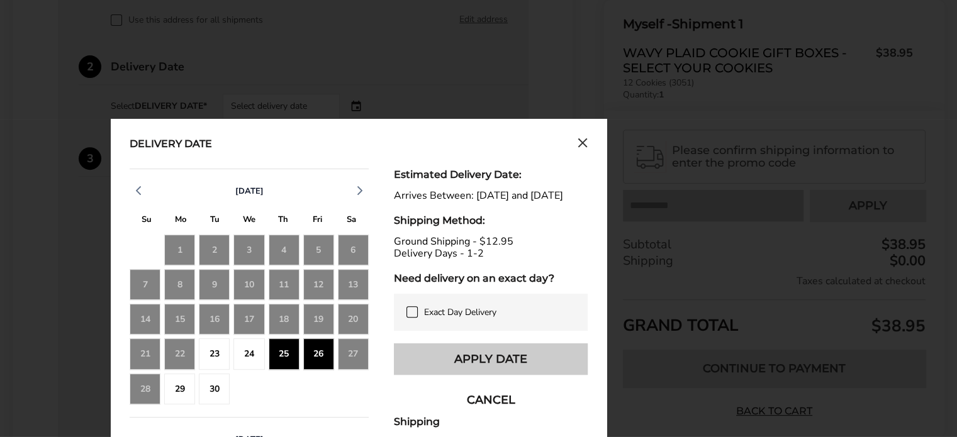
click at [499, 367] on button "Apply Date" at bounding box center [491, 358] width 194 height 31
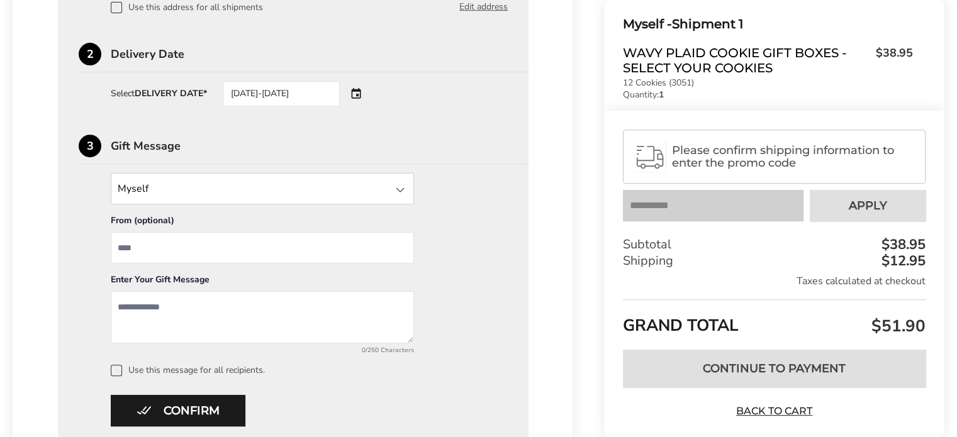
scroll to position [566, 0]
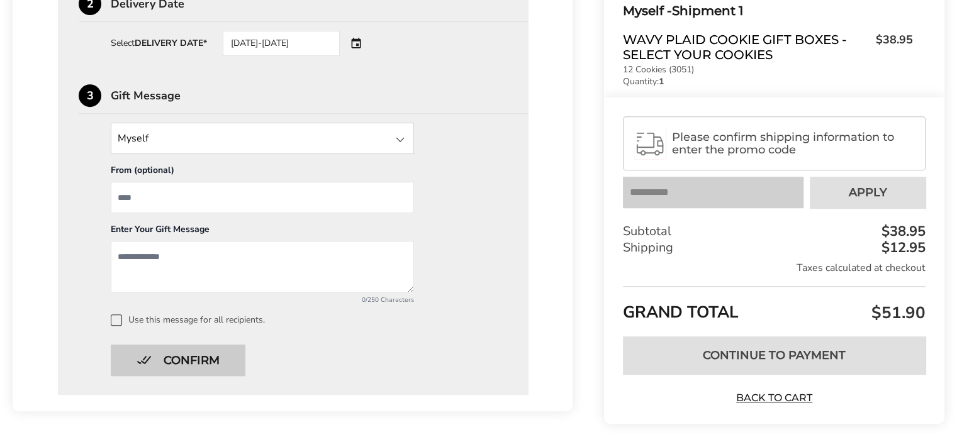
click at [177, 362] on button "Confirm" at bounding box center [178, 360] width 135 height 31
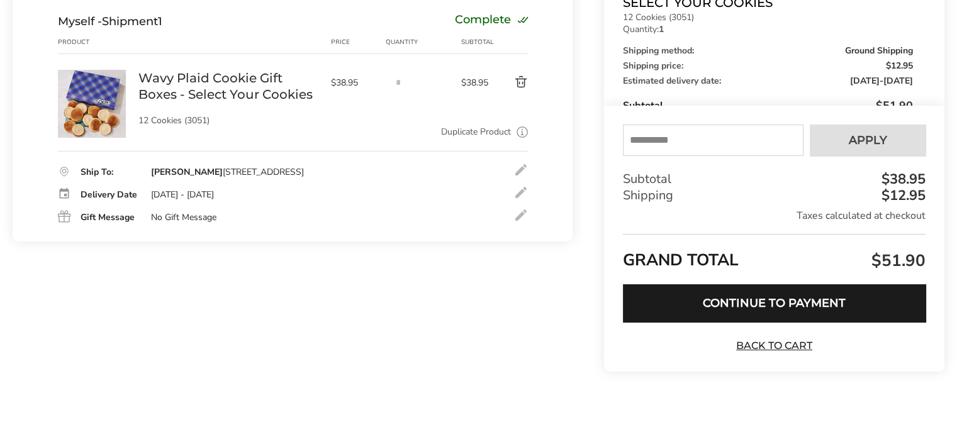
scroll to position [97, 0]
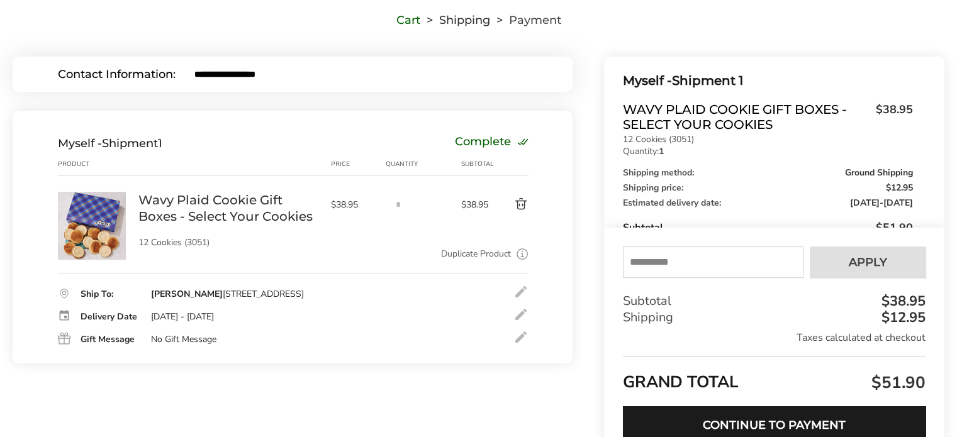
click at [642, 263] on input "text" at bounding box center [713, 262] width 181 height 31
paste input "*****"
type input "*****"
click at [882, 264] on span "Apply" at bounding box center [868, 262] width 38 height 11
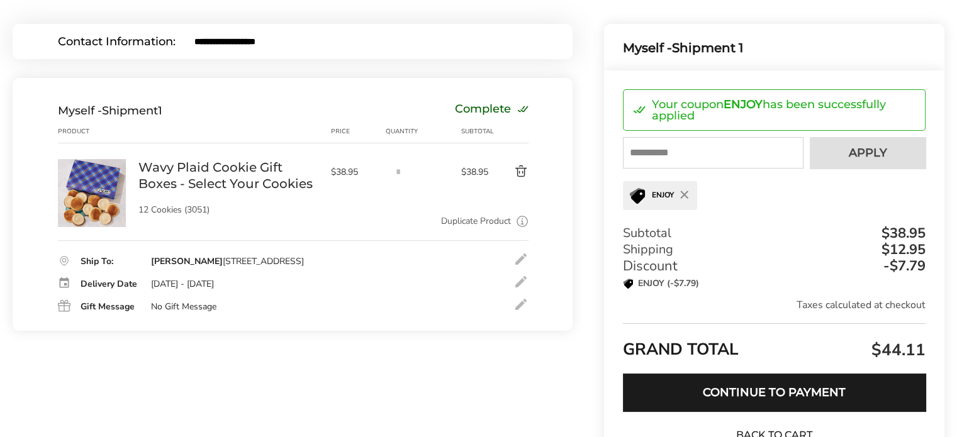
scroll to position [160, 0]
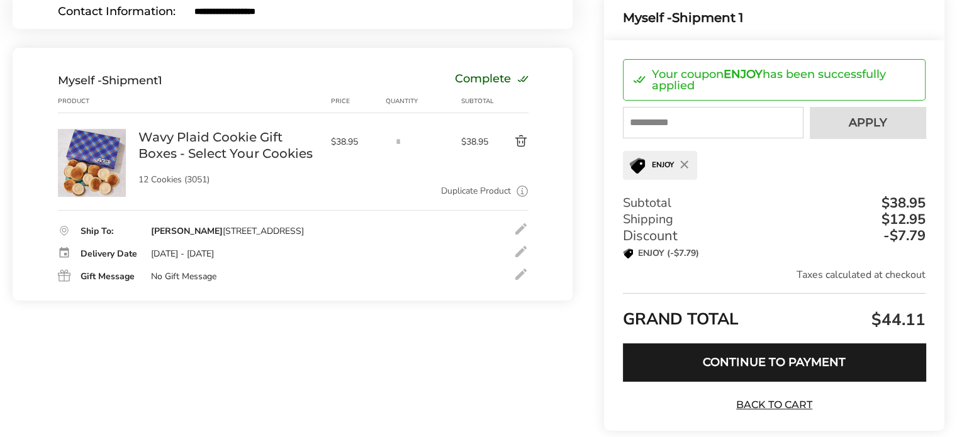
click at [791, 363] on button "Continue to Payment" at bounding box center [774, 362] width 303 height 38
